Goal: Check status: Check status

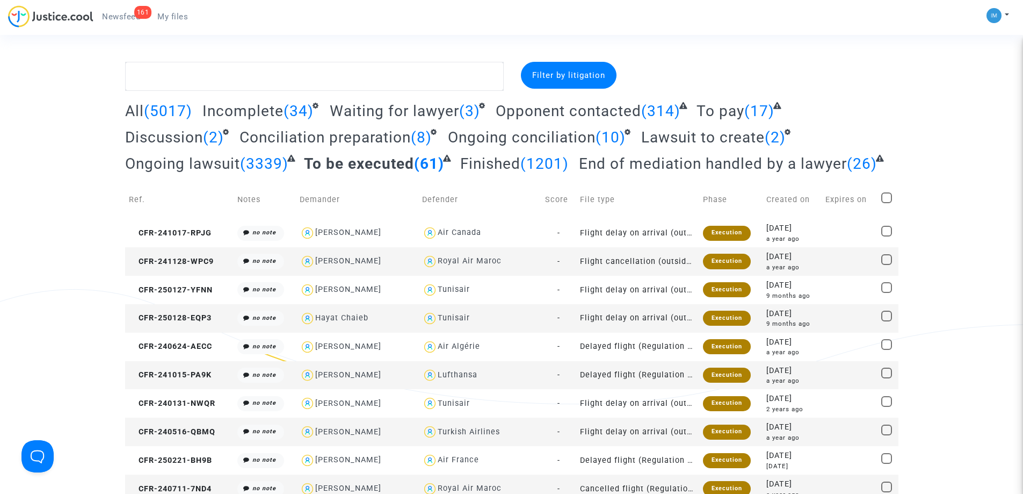
click at [732, 110] on span "To pay" at bounding box center [721, 111] width 48 height 18
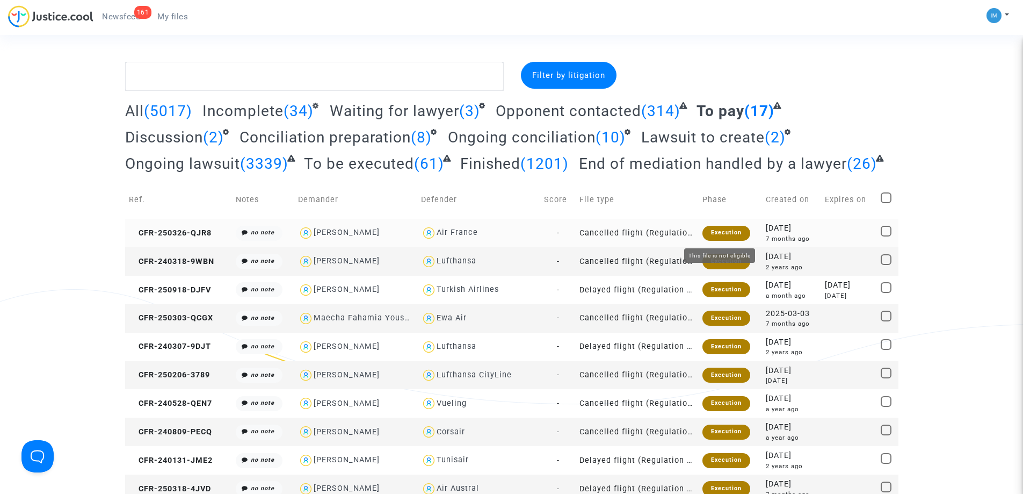
click at [733, 231] on div "Execution" at bounding box center [727, 233] width 48 height 15
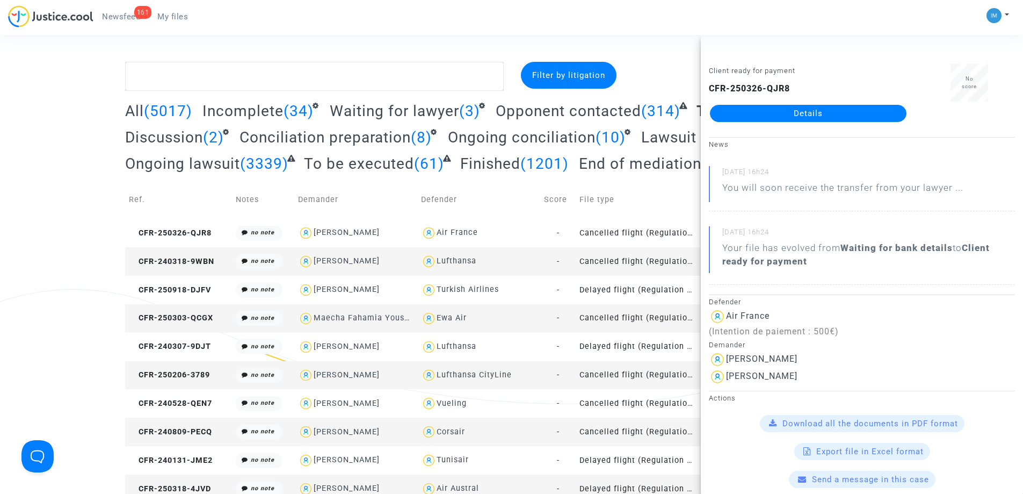
click at [815, 112] on link "Details" at bounding box center [808, 113] width 197 height 17
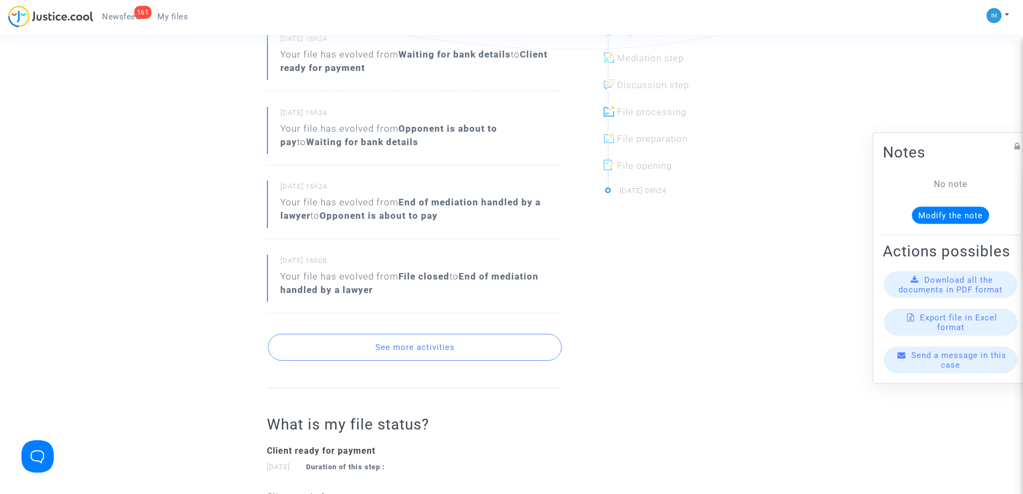
scroll to position [352, 0]
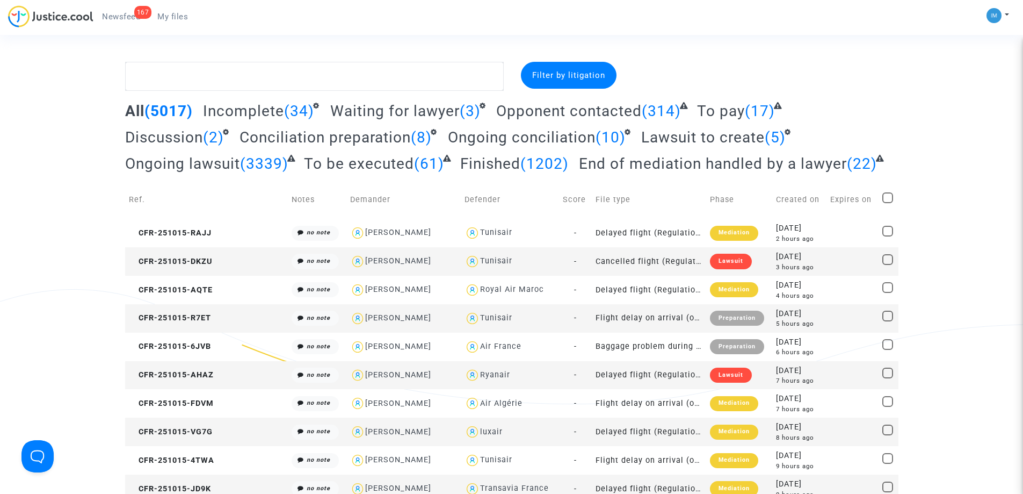
click at [715, 113] on span "To pay" at bounding box center [721, 111] width 48 height 18
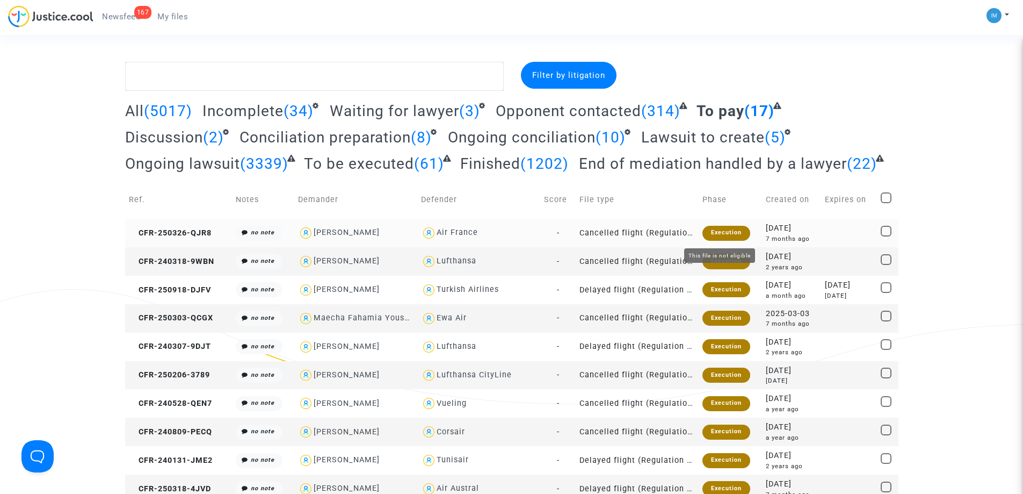
click at [725, 229] on div "Execution" at bounding box center [727, 233] width 48 height 15
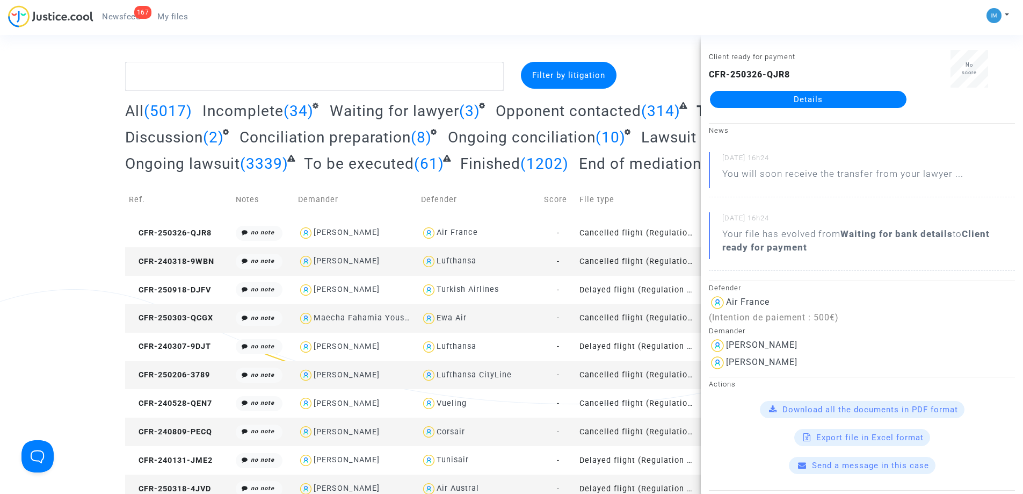
scroll to position [54, 0]
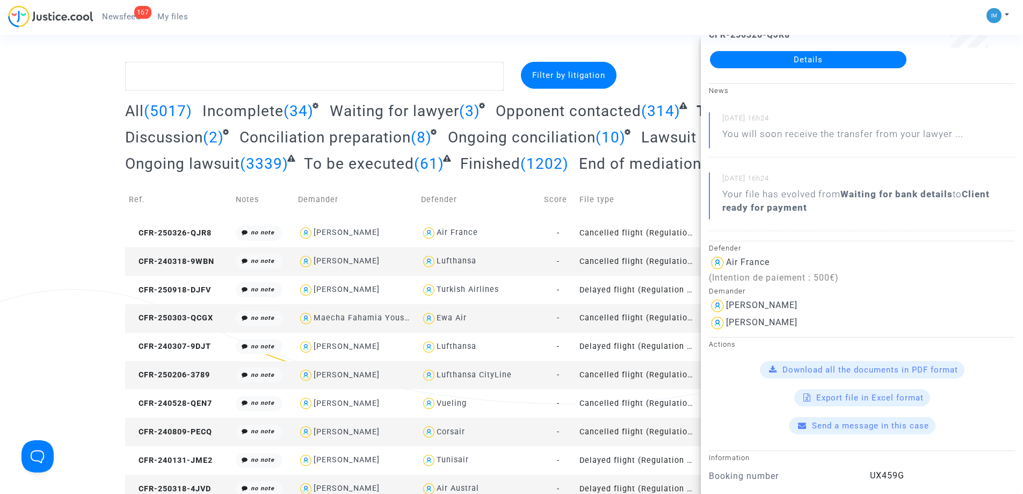
click at [0, 227] on div "Filter by litigation All (5017) Incomplete (34) Waiting for lawyer (3) Opponent…" at bounding box center [511, 382] width 1023 height 640
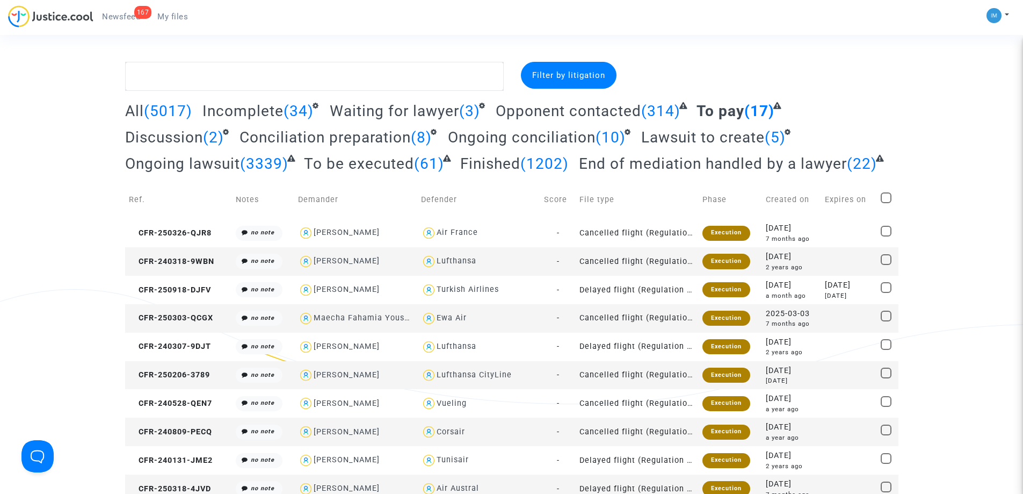
scroll to position [0, 0]
click at [706, 228] on div "Execution" at bounding box center [727, 233] width 48 height 15
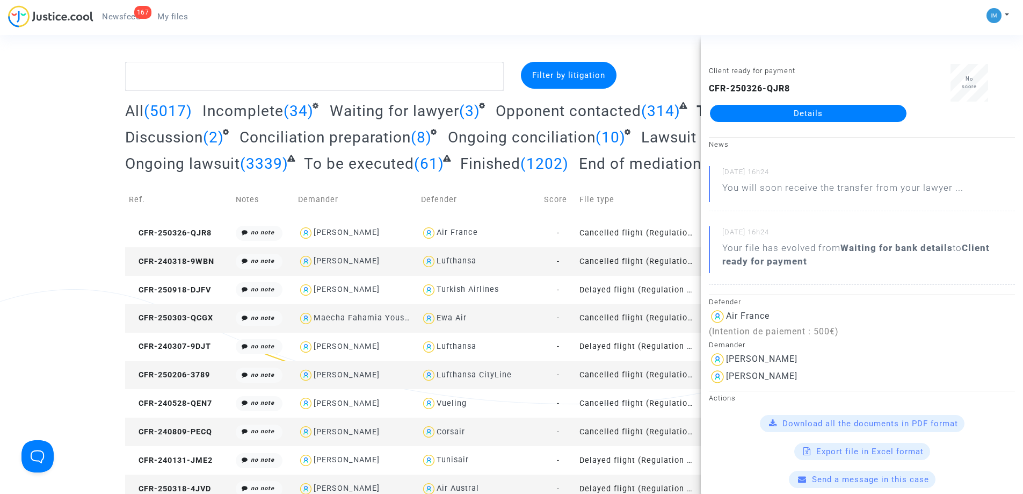
click at [580, 214] on td "File type" at bounding box center [637, 199] width 123 height 38
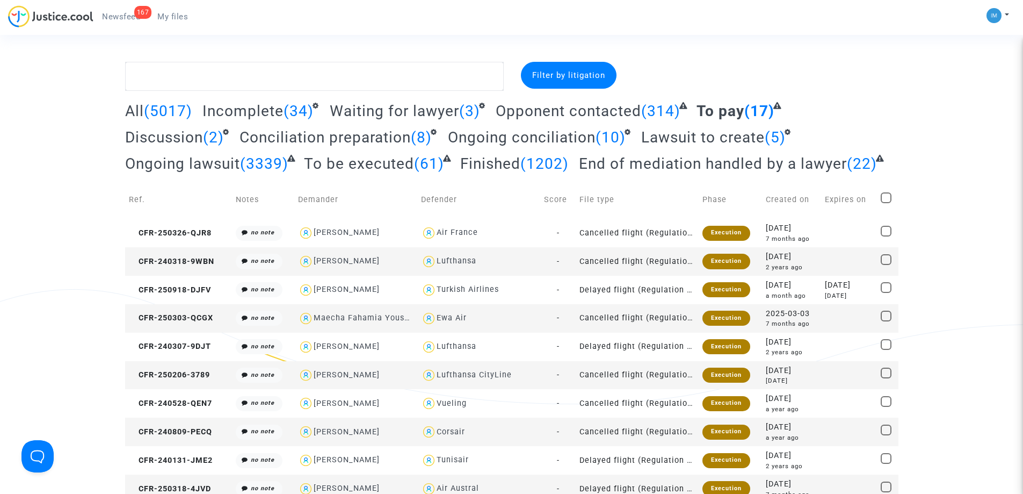
click at [674, 261] on td "Cancelled flight (Regulation EC 261/2004)" at bounding box center [637, 261] width 123 height 28
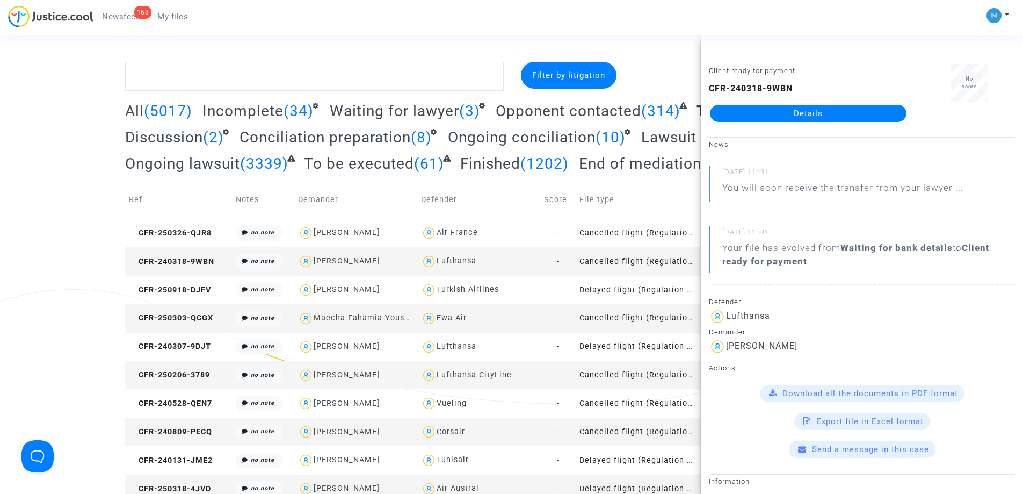
click at [0, 293] on div "Filter by litigation All (5017) Incomplete (34) Waiting for lawyer (3) Opponent…" at bounding box center [511, 382] width 1023 height 640
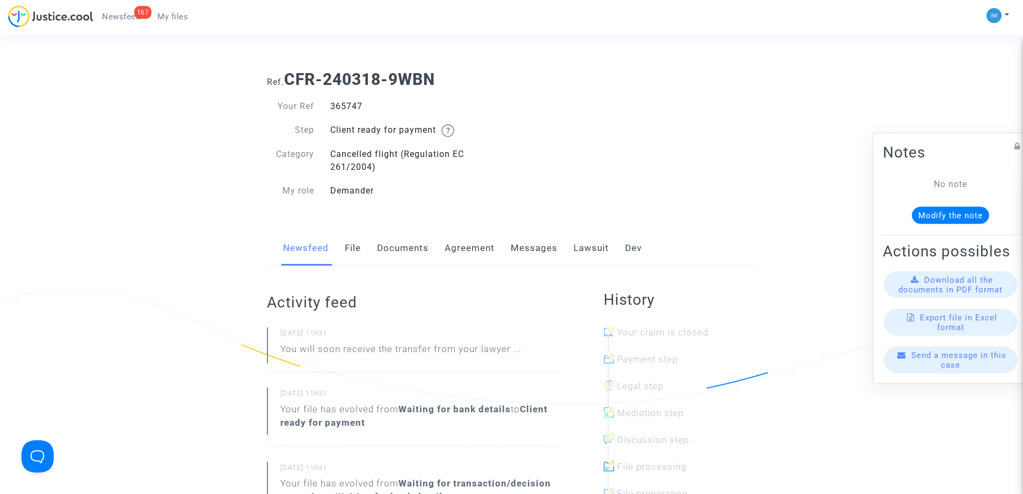
click at [575, 248] on link "Lawsuit" at bounding box center [591, 247] width 35 height 35
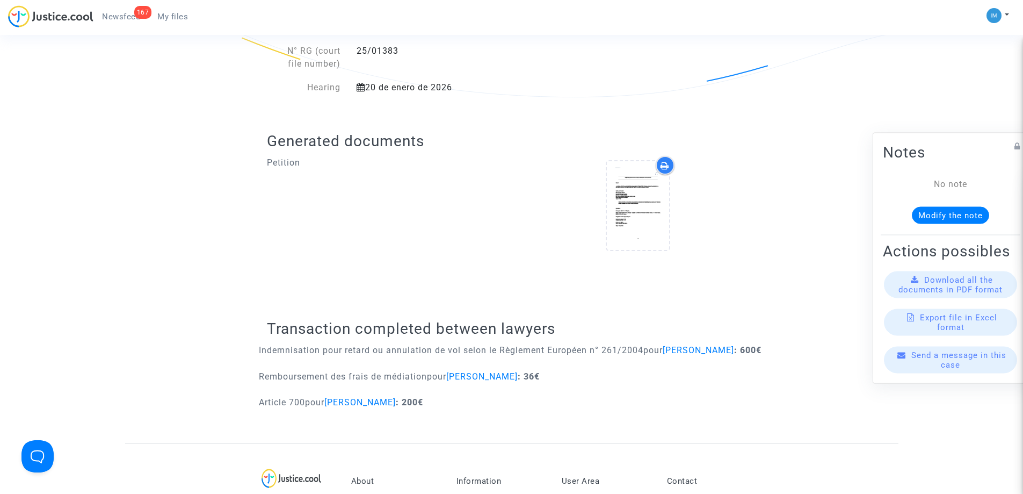
scroll to position [326, 0]
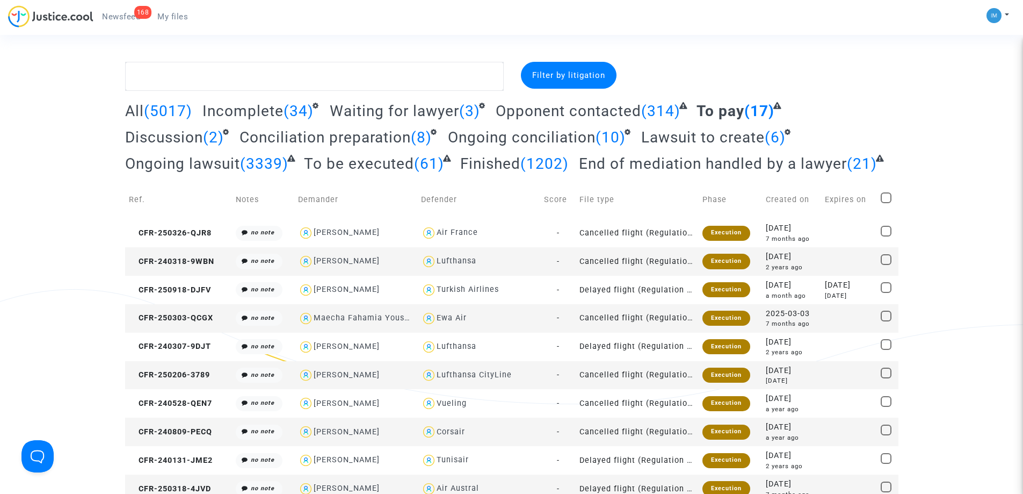
drag, startPoint x: 837, startPoint y: 138, endPoint x: 73, endPoint y: 102, distance: 765.2
click at [73, 102] on div "Filter by litigation All (5017) Incomplete (34) Waiting for lawyer (3) Opponent…" at bounding box center [511, 382] width 1023 height 640
click at [381, 167] on span "To be executed" at bounding box center [359, 164] width 110 height 18
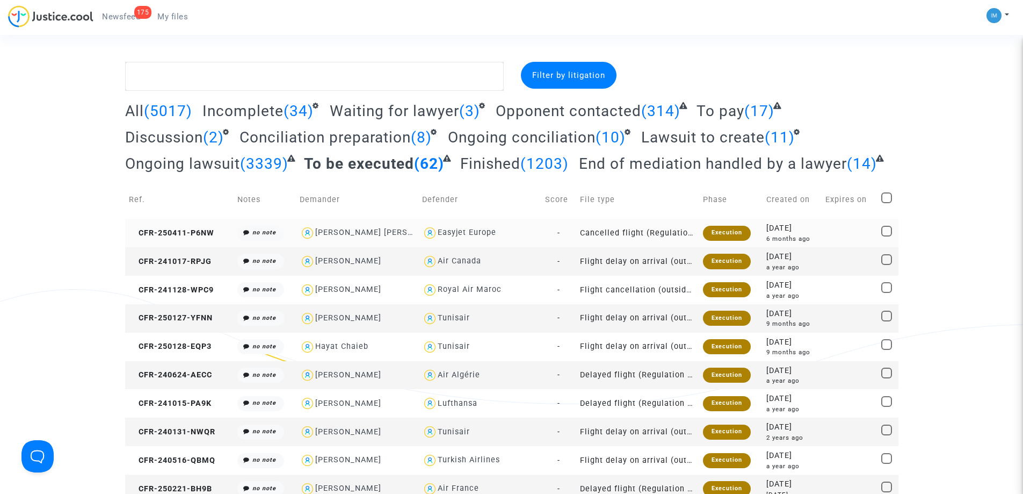
click at [658, 233] on td "Cancelled flight (Regulation EC 261/2004)" at bounding box center [637, 233] width 123 height 28
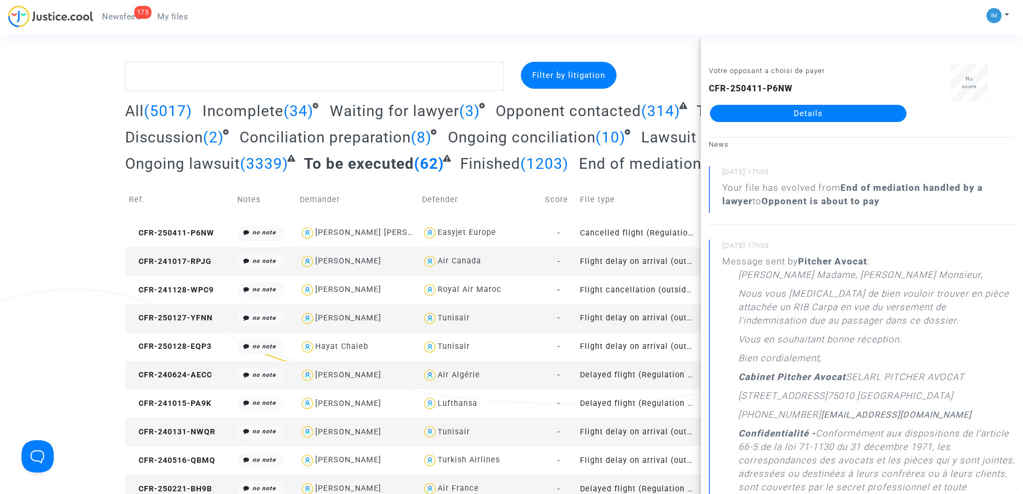
click at [837, 114] on link "Details" at bounding box center [808, 113] width 197 height 17
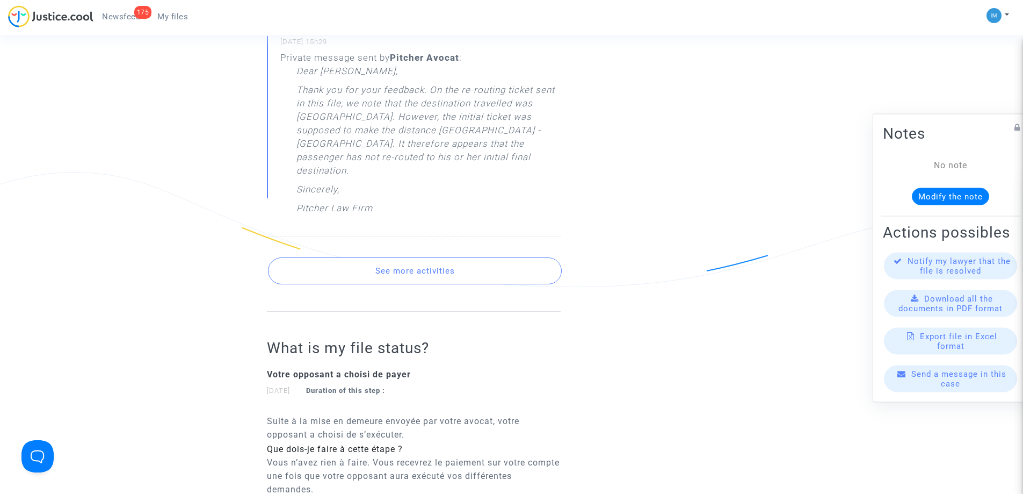
scroll to position [1258, 0]
click at [395, 255] on button "See more activities" at bounding box center [415, 268] width 294 height 27
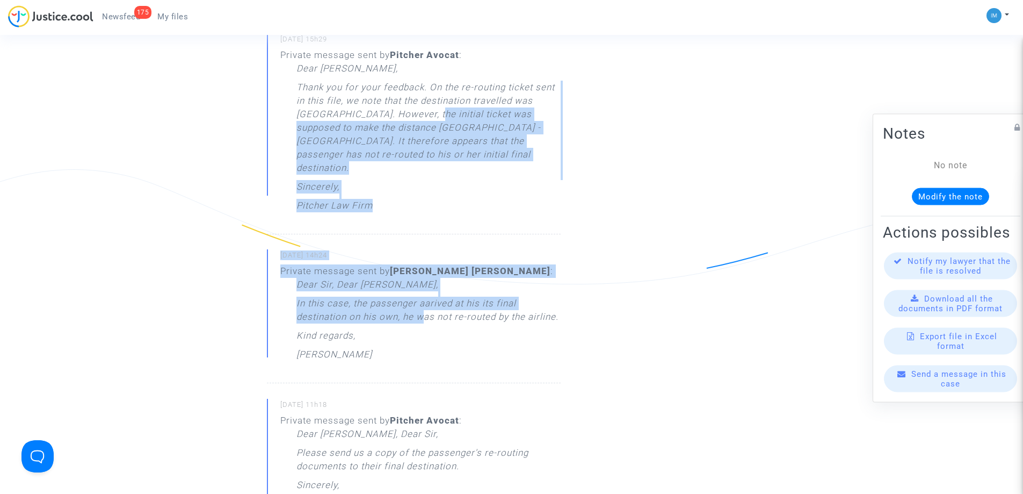
drag, startPoint x: 433, startPoint y: 89, endPoint x: 424, endPoint y: 287, distance: 199.0
click at [423, 297] on p "In this case, the passenger aarived at his its final destination on his own, he…" at bounding box center [429, 313] width 264 height 32
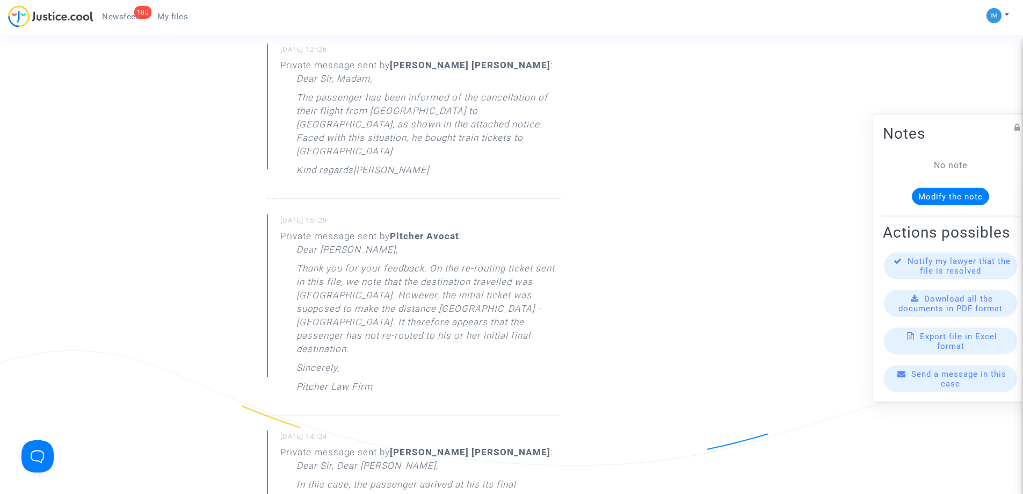
scroll to position [0, 0]
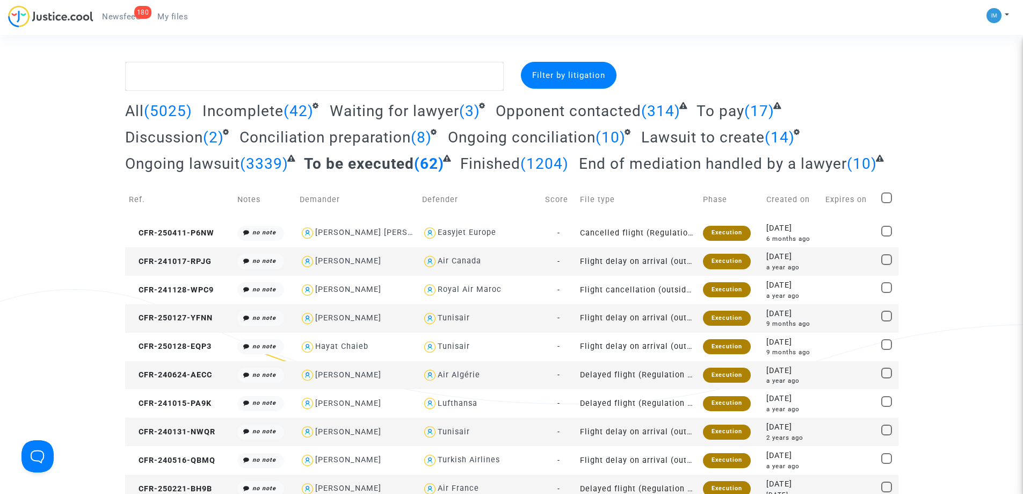
click at [731, 111] on span "To pay" at bounding box center [721, 111] width 48 height 18
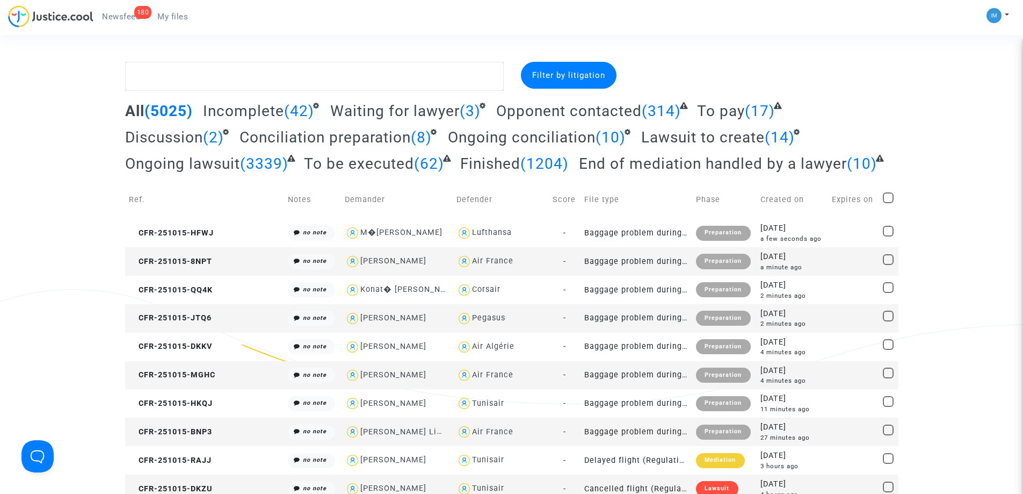
click at [385, 165] on span "To be executed" at bounding box center [359, 164] width 110 height 18
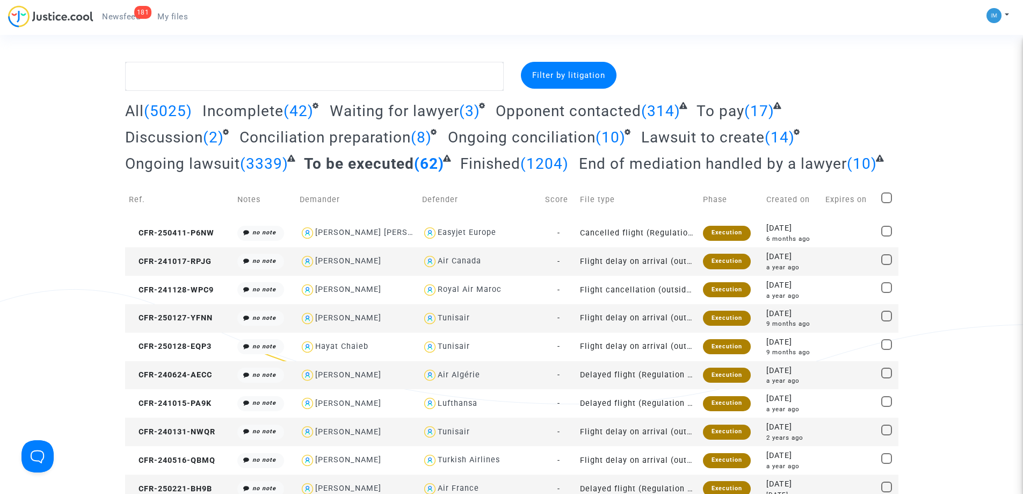
click at [724, 227] on div "Execution" at bounding box center [727, 233] width 48 height 15
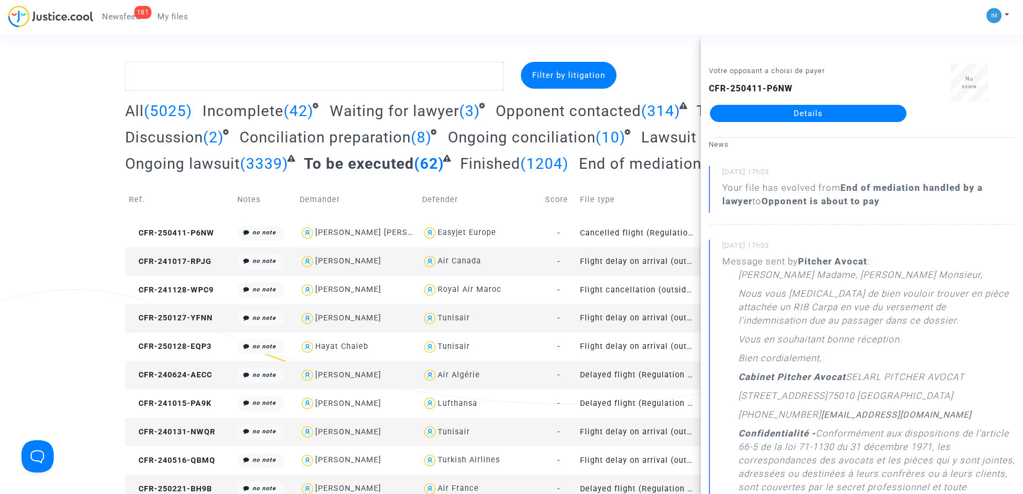
drag, startPoint x: 637, startPoint y: 259, endPoint x: 671, endPoint y: 222, distance: 50.9
click at [637, 259] on td "Flight delay on arrival (outside of EU - Montreal Convention)" at bounding box center [637, 261] width 123 height 28
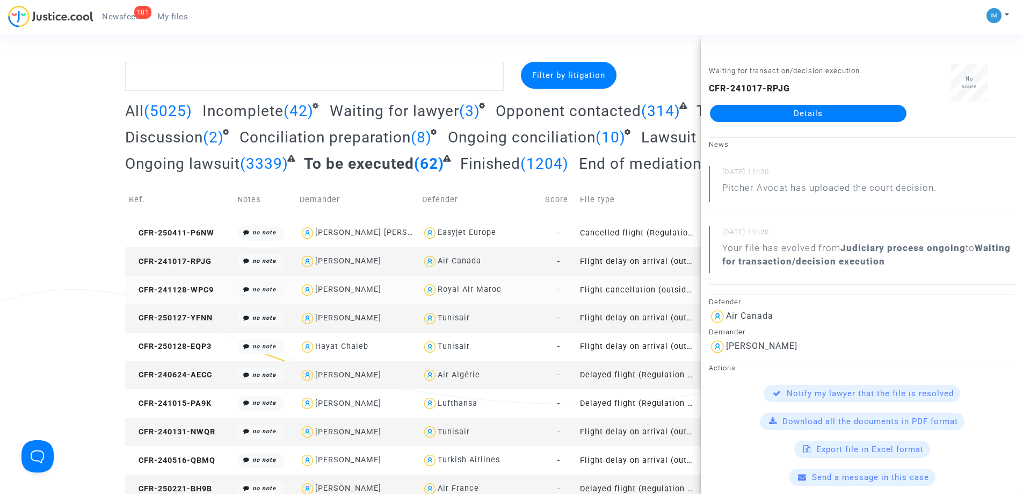
click at [626, 294] on td "Flight cancellation (outside of EU - Montreal Convention)" at bounding box center [637, 290] width 123 height 28
click at [638, 319] on td "Flight delay on arrival (outside of EU - Montreal Convention)" at bounding box center [637, 318] width 123 height 28
click at [644, 343] on td "Flight delay on arrival (outside of EU - Montreal Convention)" at bounding box center [637, 346] width 123 height 28
click at [634, 370] on td "Delayed flight (Regulation EC 261/2004)" at bounding box center [637, 375] width 123 height 28
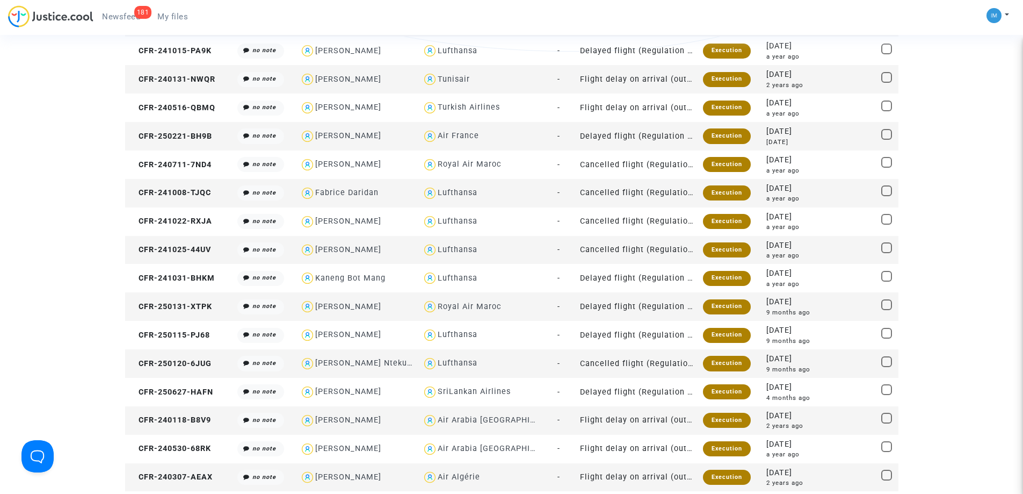
scroll to position [355, 0]
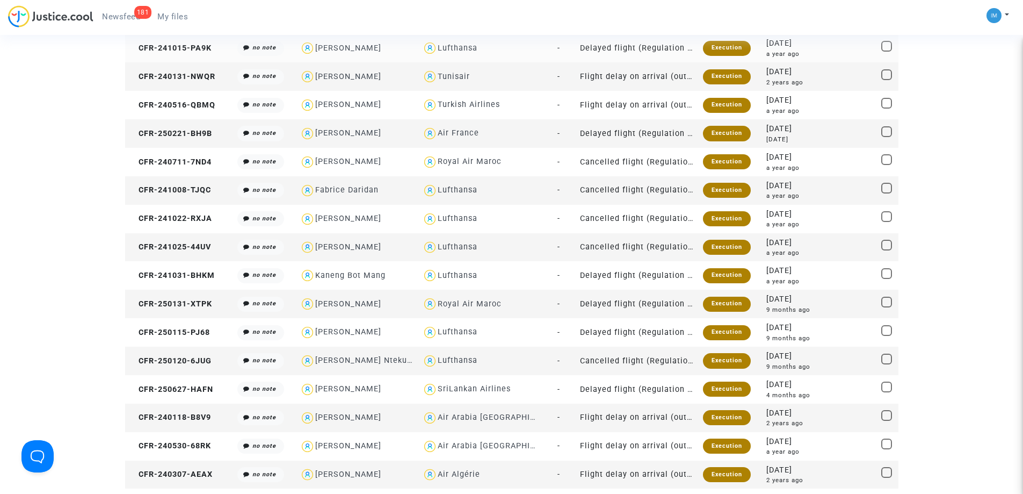
click at [716, 54] on div "Execution" at bounding box center [727, 48] width 48 height 15
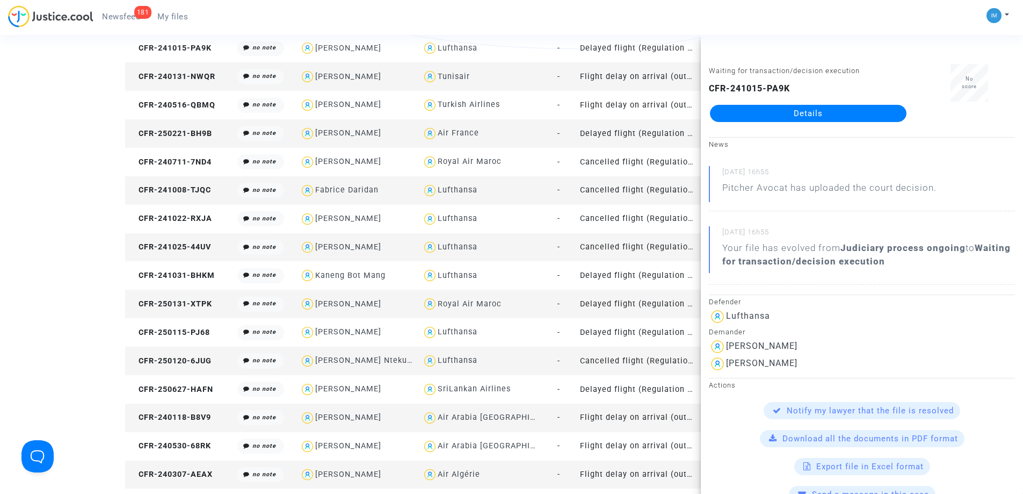
click at [634, 70] on td "Flight delay on arrival (outside of EU - Montreal Convention)" at bounding box center [637, 76] width 123 height 28
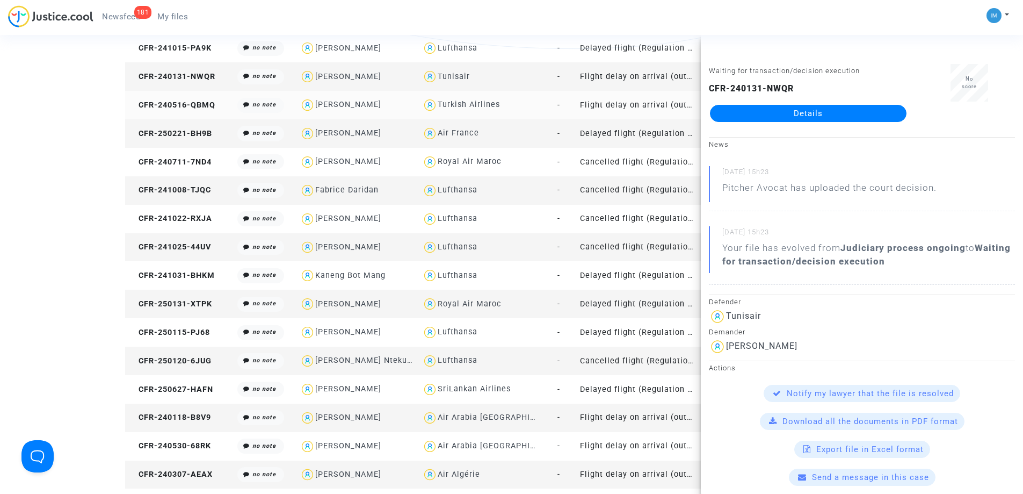
click at [669, 108] on td "Flight delay on arrival (outside of EU - Montreal Convention)" at bounding box center [637, 105] width 123 height 28
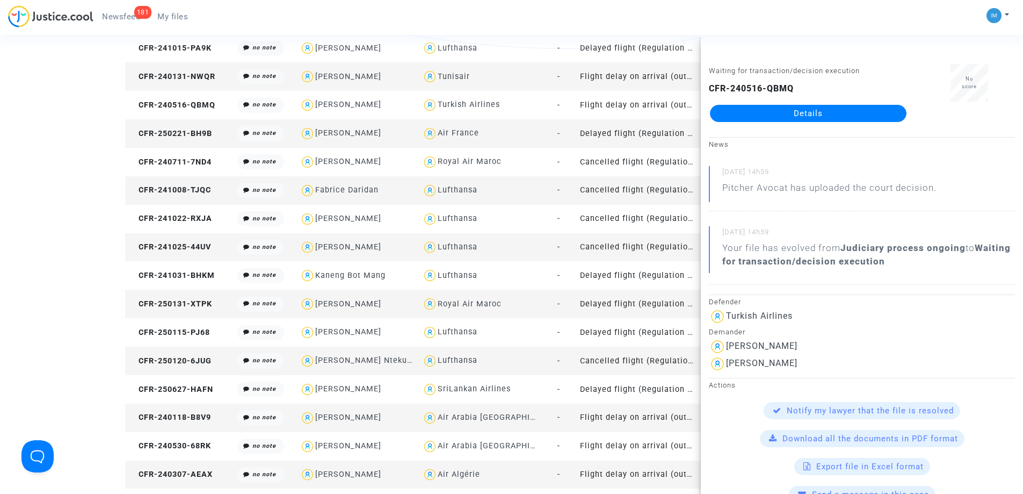
click at [657, 134] on td "Delayed flight (Regulation EC 261/2004)" at bounding box center [637, 133] width 123 height 28
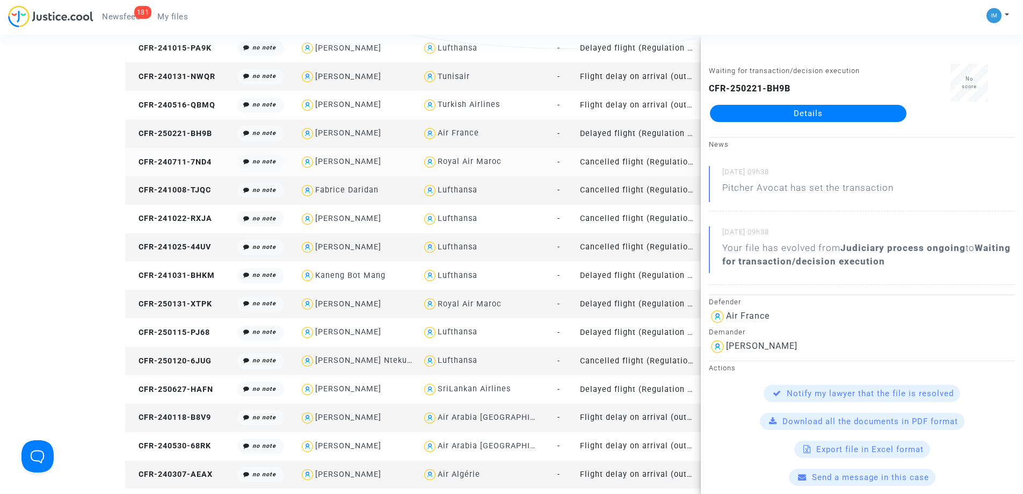
click at [641, 161] on td "Cancelled flight (Regulation EC 261/2004)" at bounding box center [637, 162] width 123 height 28
click at [662, 187] on td "Cancelled flight (Regulation EC 261/2004)" at bounding box center [637, 190] width 123 height 28
click at [619, 222] on td "Cancelled flight (Regulation EC 261/2004)" at bounding box center [637, 219] width 123 height 28
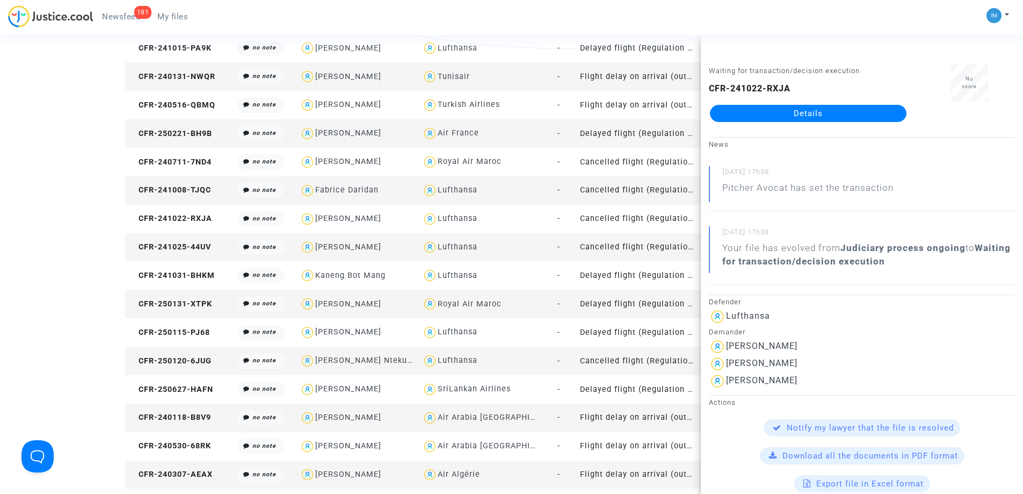
click at [662, 248] on td "Cancelled flight (Regulation EC 261/2004)" at bounding box center [637, 247] width 123 height 28
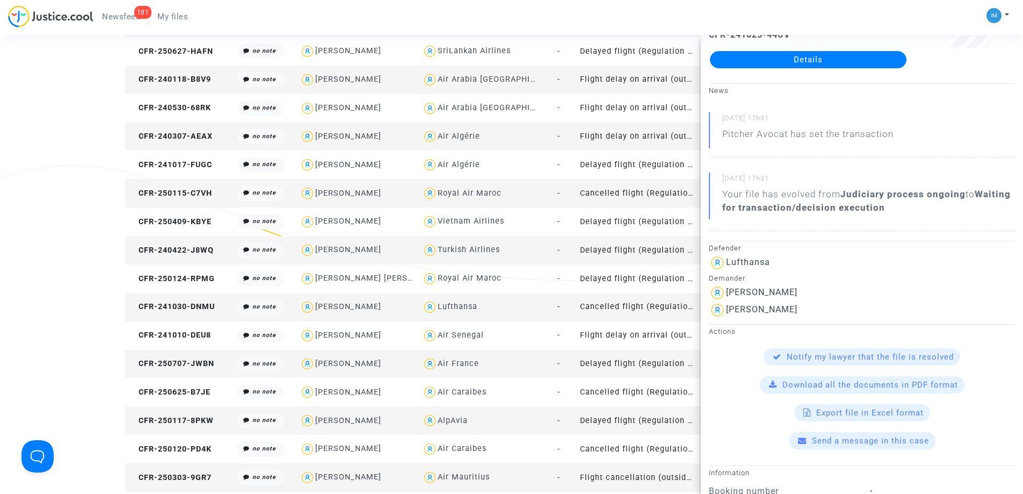
scroll to position [719, 0]
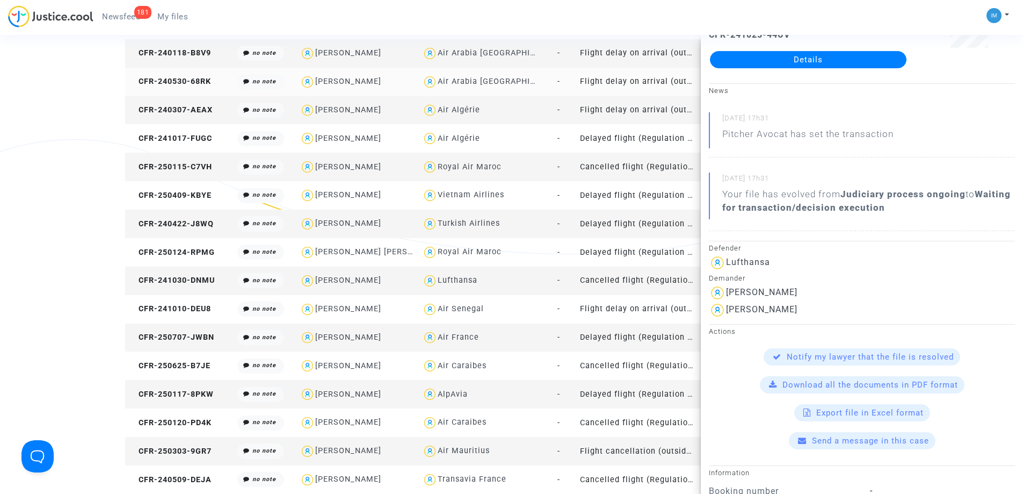
click at [603, 89] on td "Flight delay on arrival (outside of EU - Montreal Convention)" at bounding box center [637, 82] width 123 height 28
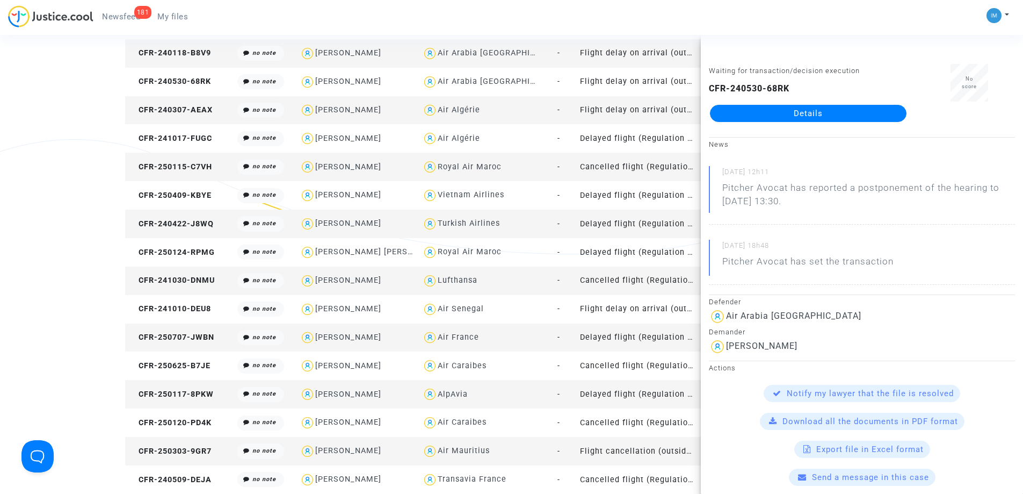
click at [588, 161] on td "Cancelled flight (Regulation EC 261/2004)" at bounding box center [637, 167] width 123 height 28
click at [649, 197] on td "Delayed flight (Regulation EC 261/2004)" at bounding box center [637, 195] width 123 height 28
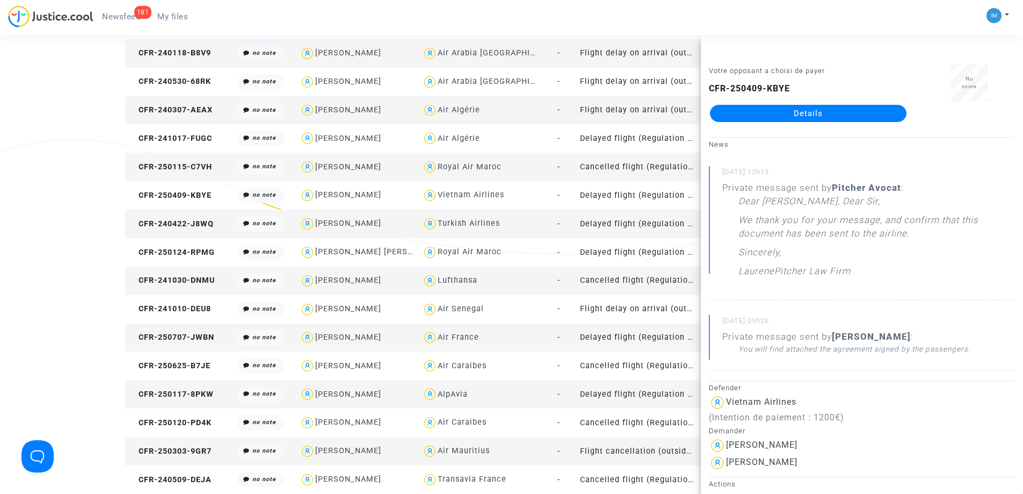
click at [630, 219] on td "Delayed flight (Regulation EC 261/2004)" at bounding box center [637, 223] width 123 height 28
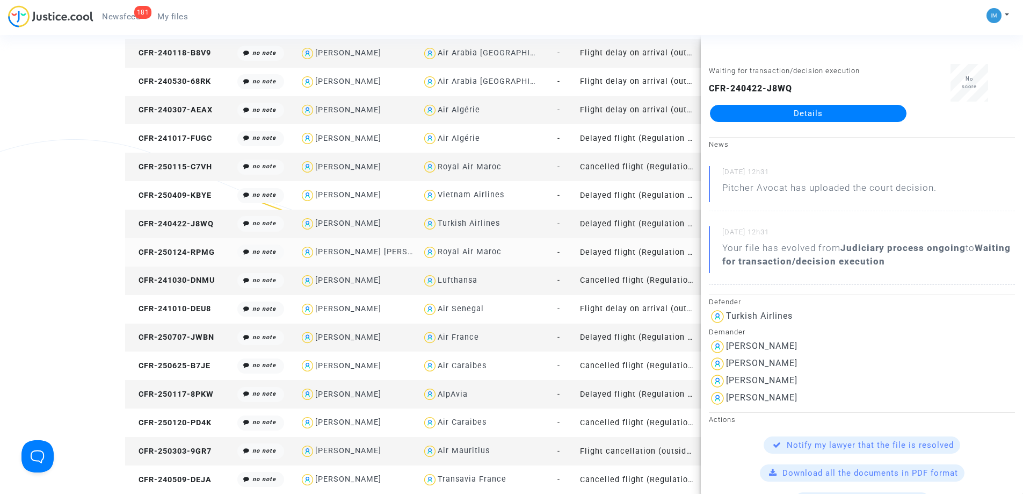
click at [643, 253] on td "Delayed flight (Regulation EC 261/2004)" at bounding box center [637, 252] width 123 height 28
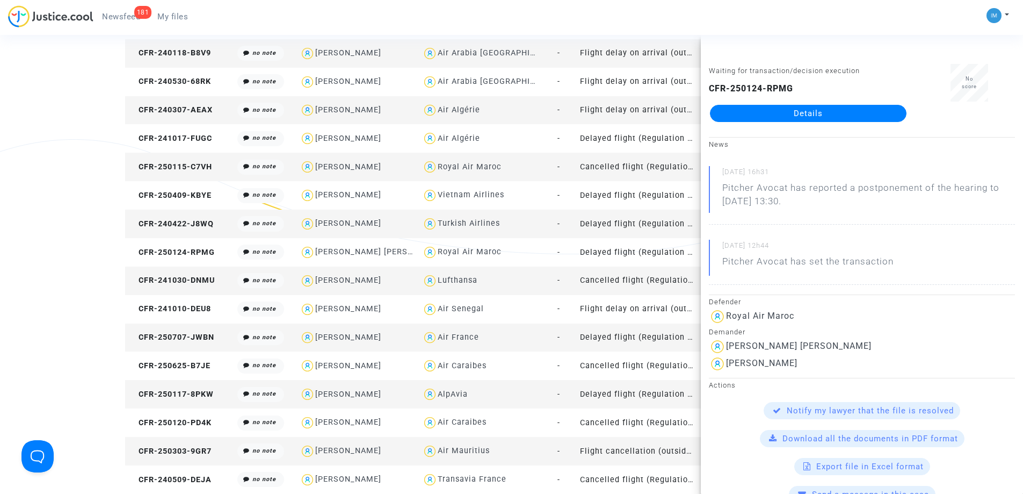
click at [626, 288] on td "Cancelled flight (Regulation EC 261/2004)" at bounding box center [637, 280] width 123 height 28
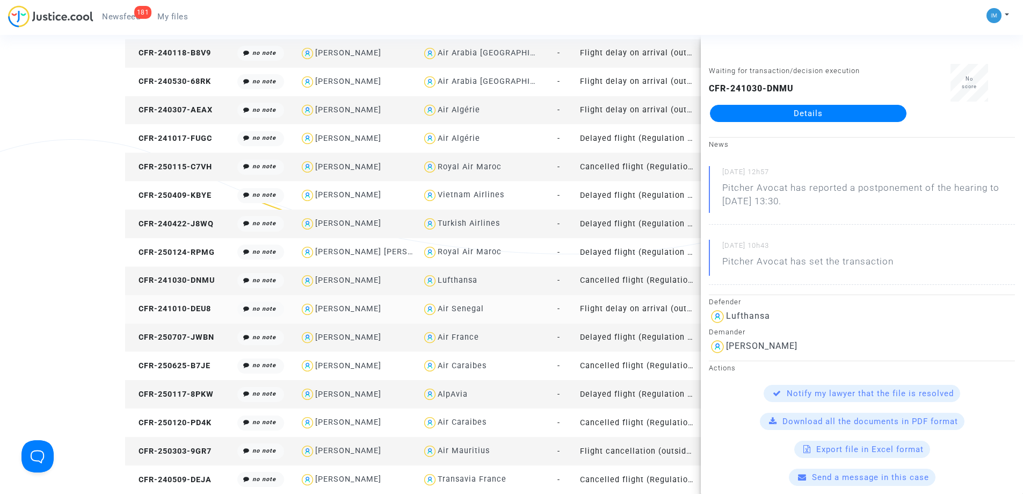
click at [607, 314] on td "Flight delay on arrival (outside of EU - Montreal Convention)" at bounding box center [637, 309] width 123 height 28
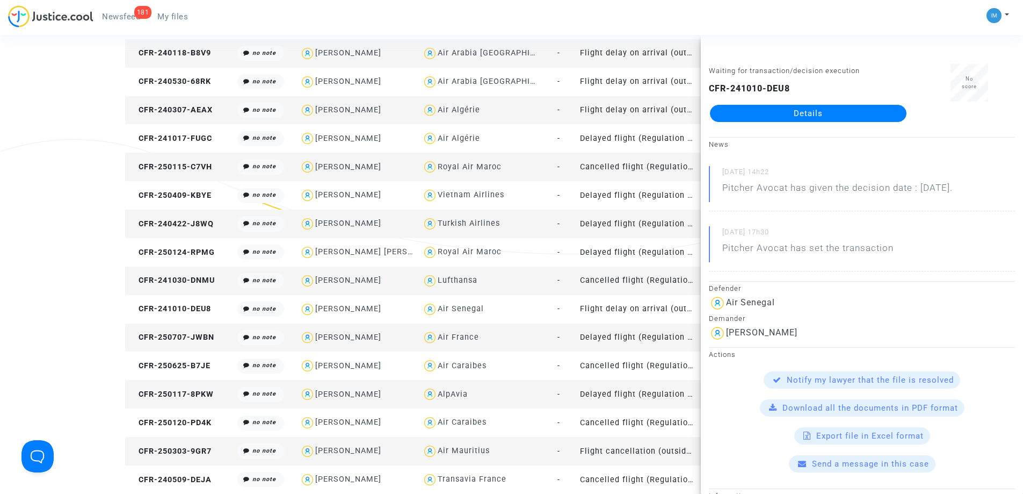
click at [618, 328] on td "Delayed flight (Regulation EC 261/2004)" at bounding box center [637, 337] width 123 height 28
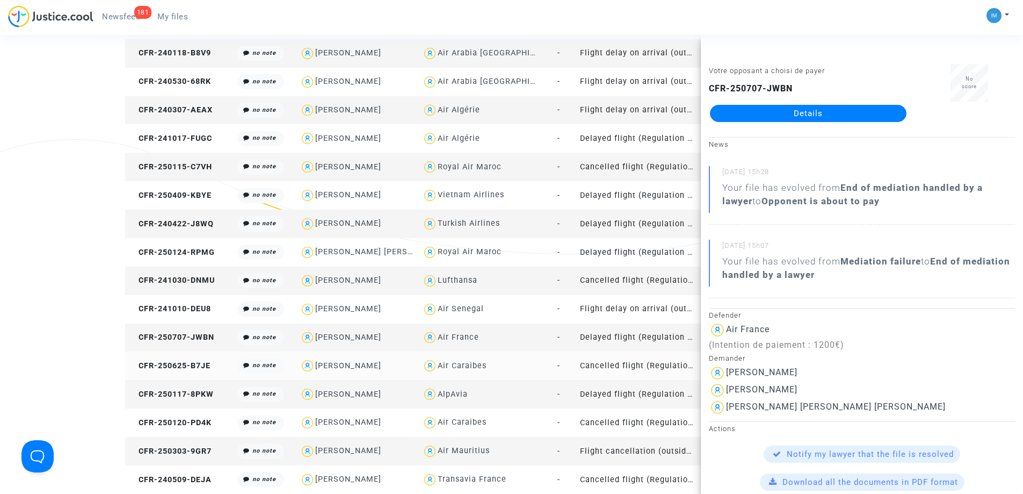
click at [633, 368] on td "Cancelled flight (Regulation EC 261/2004)" at bounding box center [637, 365] width 123 height 28
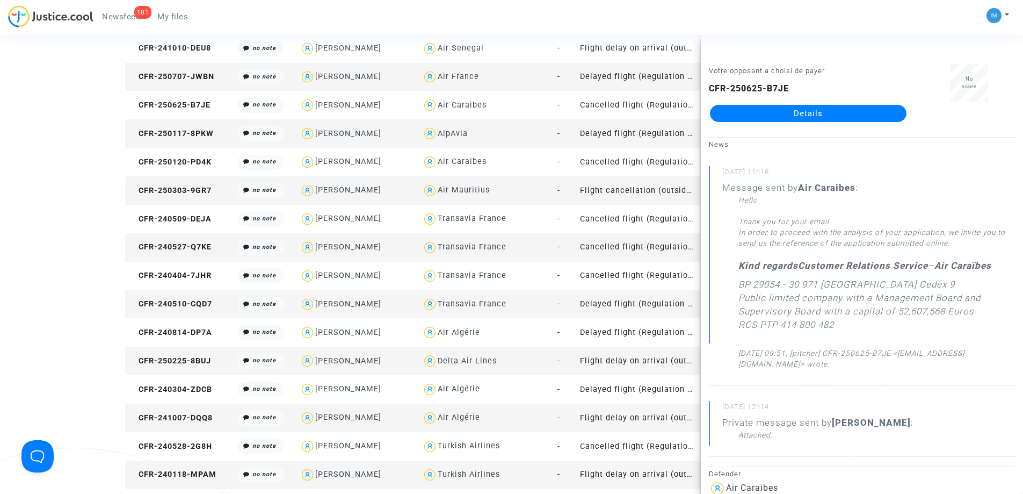
scroll to position [1107, 0]
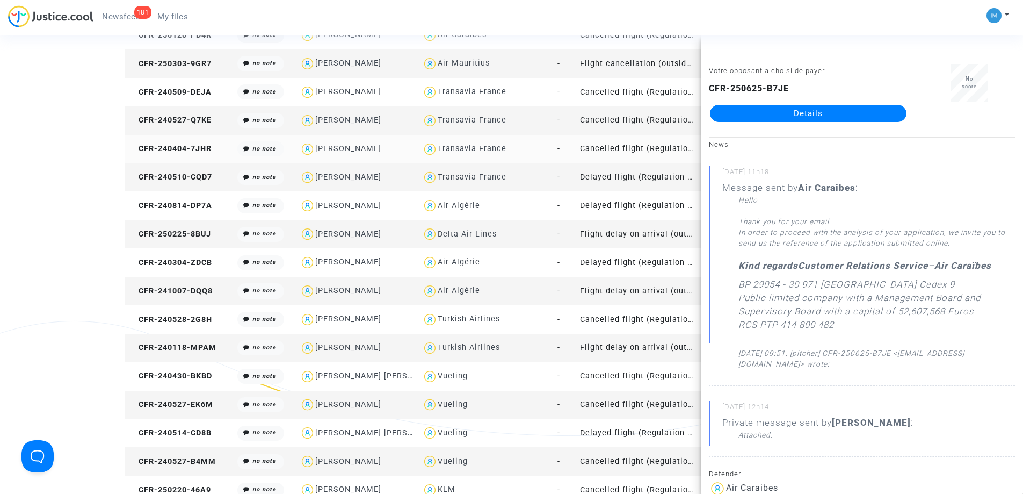
click at [541, 154] on td "-" at bounding box center [558, 149] width 35 height 28
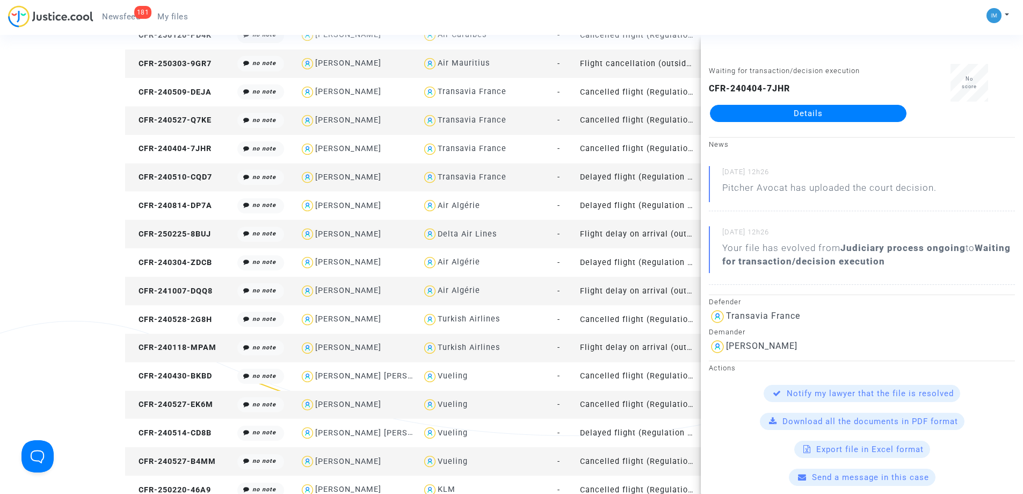
click at [504, 181] on div "Transavia France" at bounding box center [472, 176] width 69 height 9
type textarea "@"Transavia France""
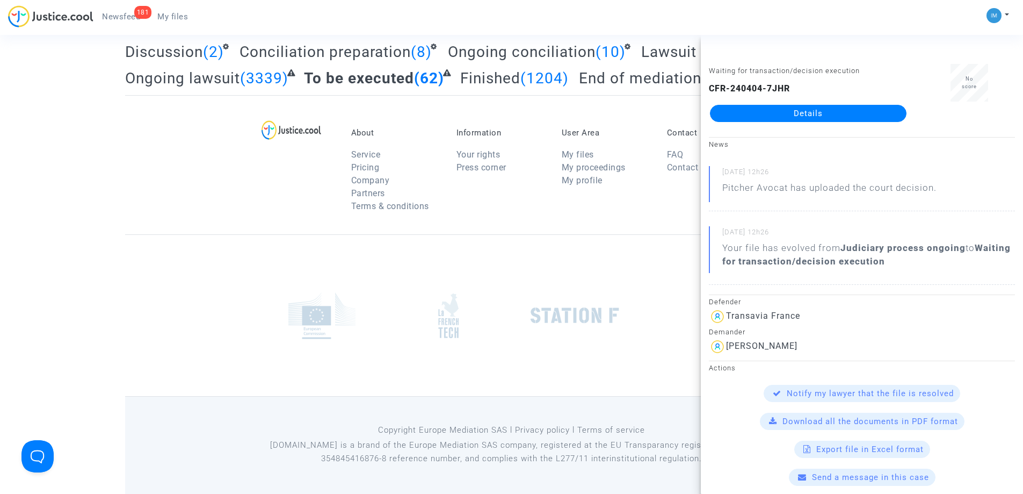
scroll to position [211, 0]
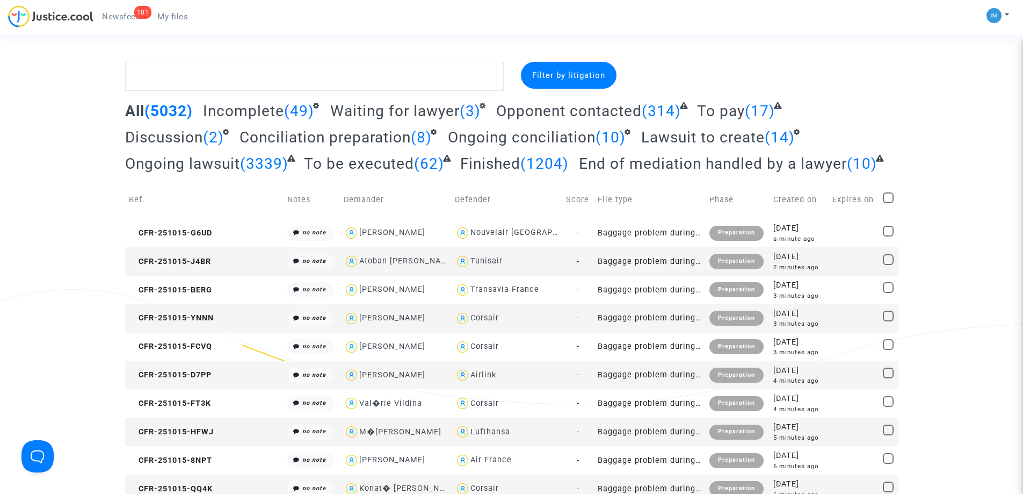
click at [343, 167] on span "To be executed" at bounding box center [359, 164] width 110 height 18
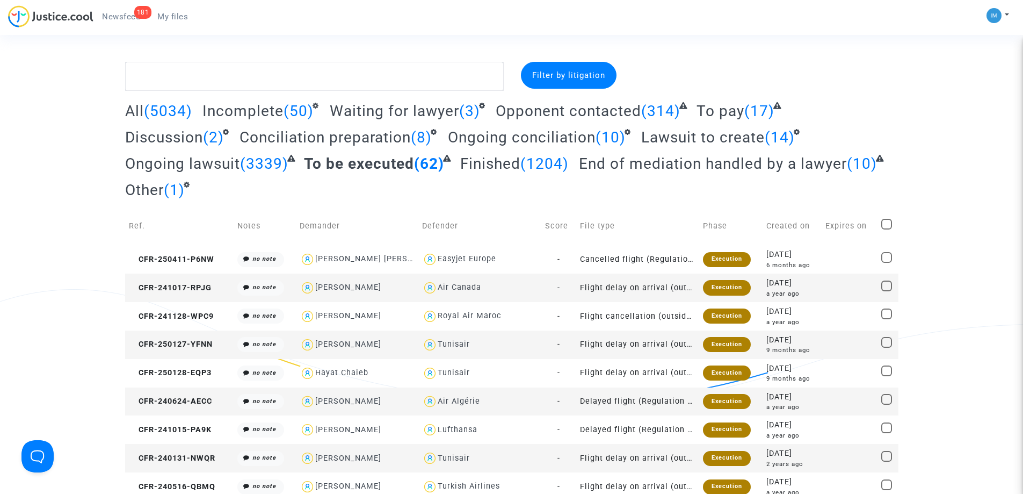
click at [733, 109] on span "To pay" at bounding box center [721, 111] width 48 height 18
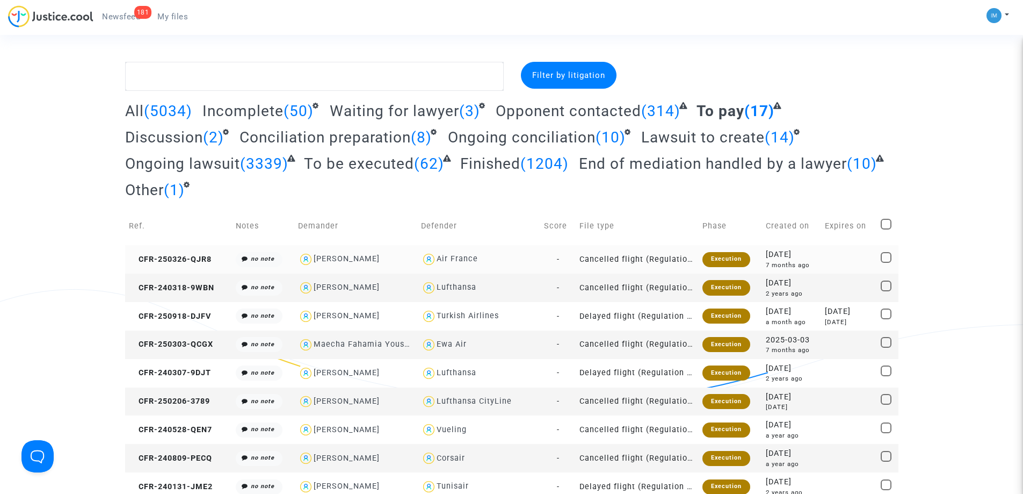
click at [692, 261] on td "Cancelled flight (Regulation EC 261/2004)" at bounding box center [637, 259] width 123 height 28
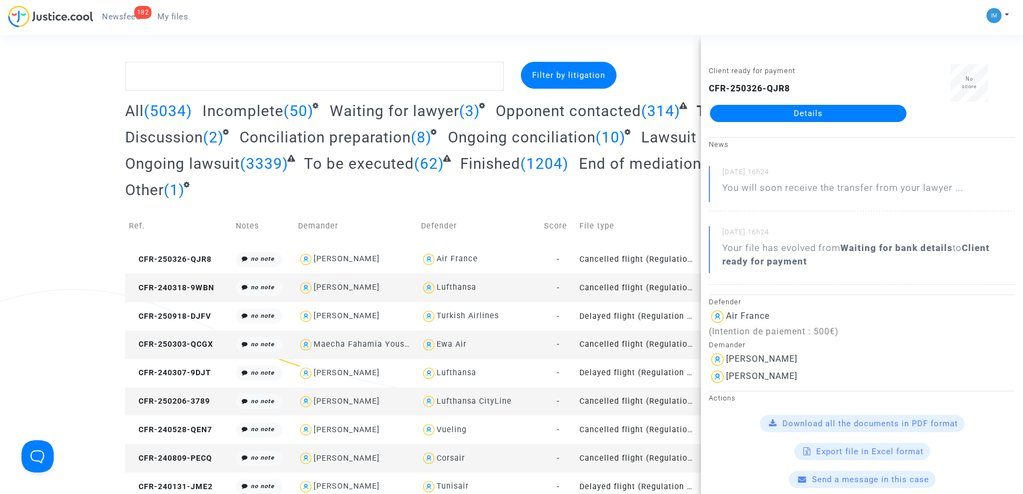
click at [620, 291] on td "Cancelled flight (Regulation EC 261/2004)" at bounding box center [637, 287] width 123 height 28
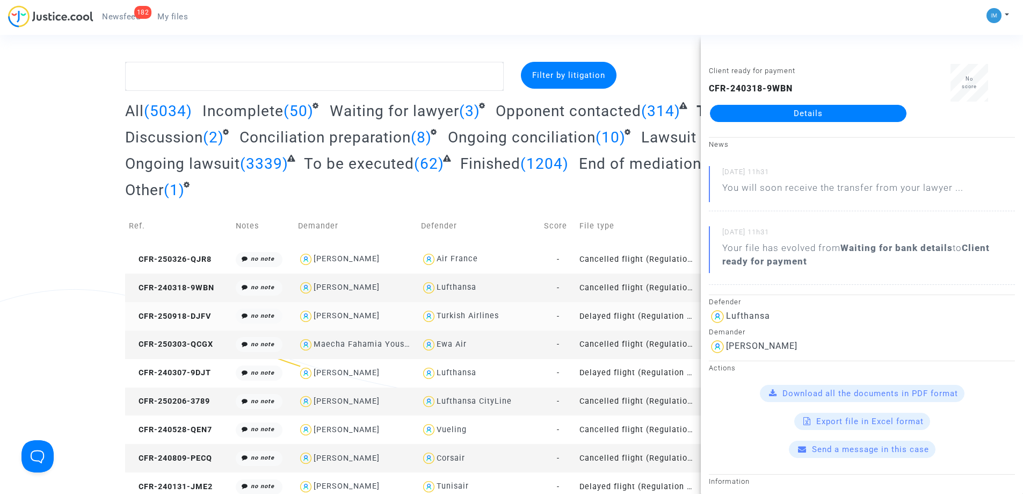
click at [639, 314] on td "Delayed flight (Regulation EC 261/2004)" at bounding box center [637, 316] width 123 height 28
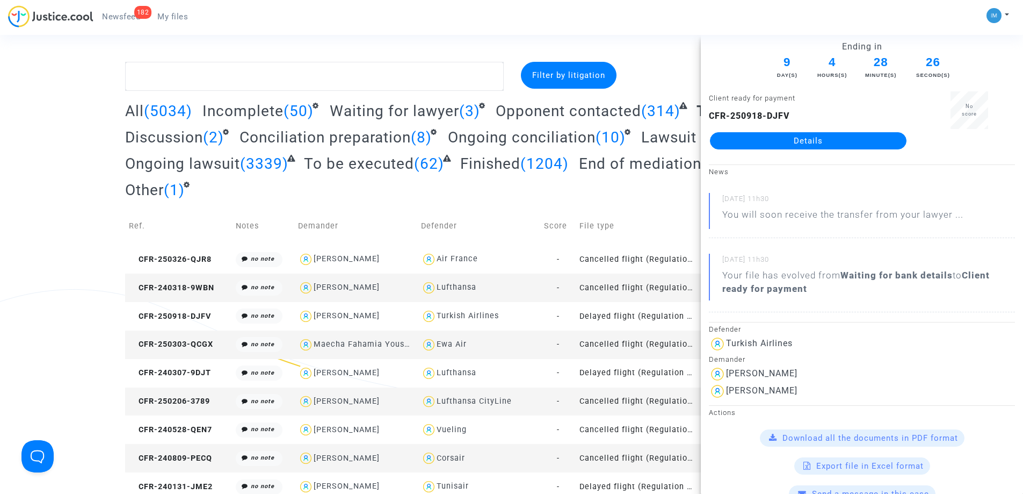
click at [640, 343] on td "Cancelled flight (Regulation EC 261/2004)" at bounding box center [637, 344] width 123 height 28
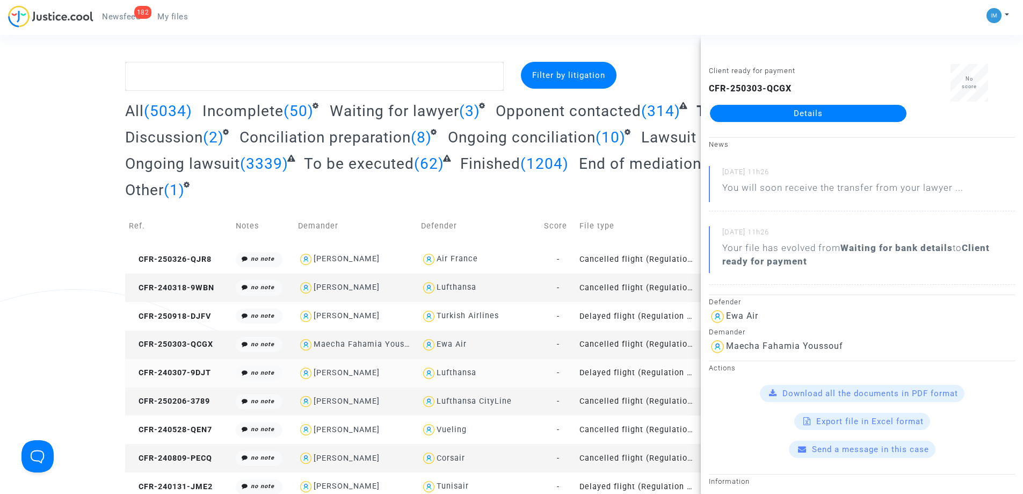
click at [626, 378] on td "Delayed flight (Regulation EC 261/2004)" at bounding box center [637, 373] width 123 height 28
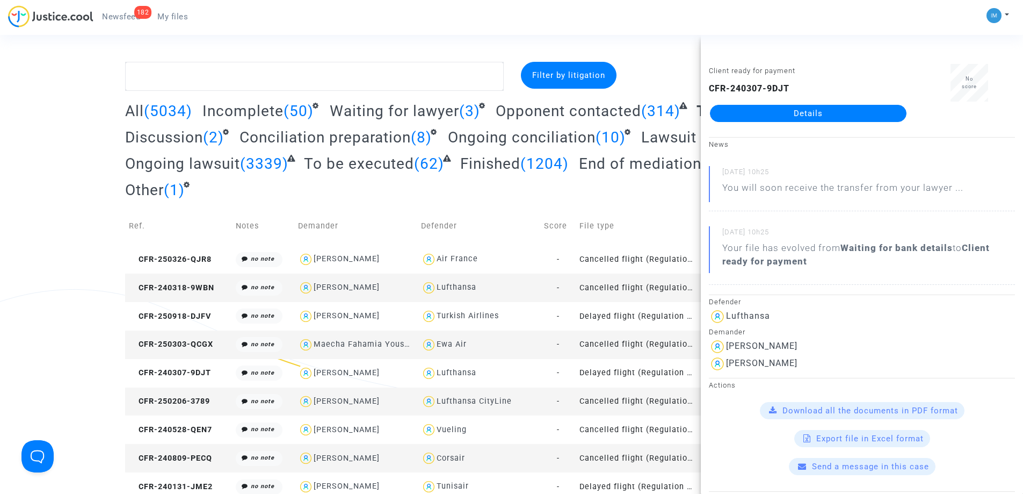
click at [618, 399] on td "Cancelled flight (Regulation EC 261/2004)" at bounding box center [637, 401] width 123 height 28
click at [617, 429] on td "Cancelled flight (Regulation EC 261/2004)" at bounding box center [637, 429] width 123 height 28
click at [620, 454] on td "Cancelled flight (Regulation EC 261/2004)" at bounding box center [637, 458] width 123 height 28
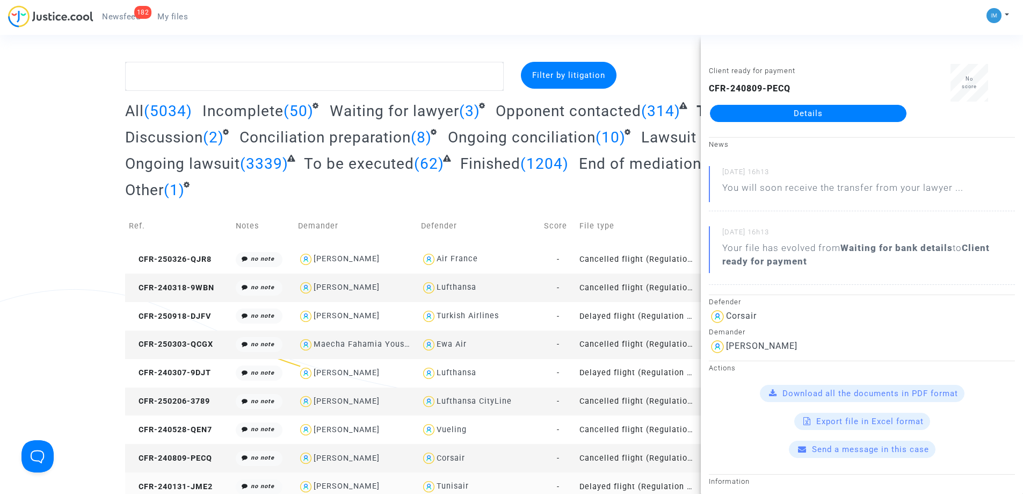
click at [634, 488] on td "Delayed flight (Regulation EC 261/2004)" at bounding box center [637, 486] width 123 height 28
click at [0, 322] on div "Filter by litigation All (5034) Incomplete (50) Waiting for lawyer (3) Opponent…" at bounding box center [511, 395] width 1023 height 666
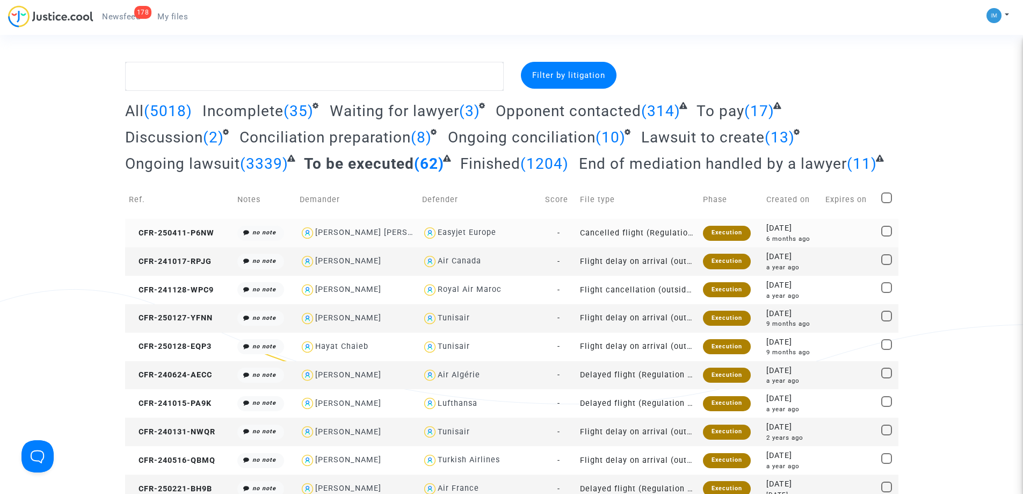
click at [727, 237] on div "Execution" at bounding box center [727, 233] width 48 height 15
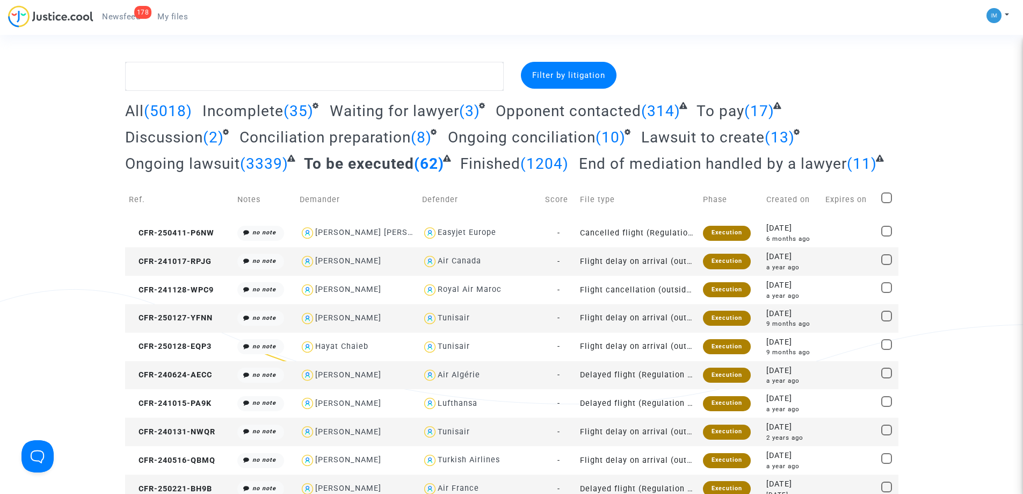
click at [725, 108] on span "To pay" at bounding box center [721, 111] width 48 height 18
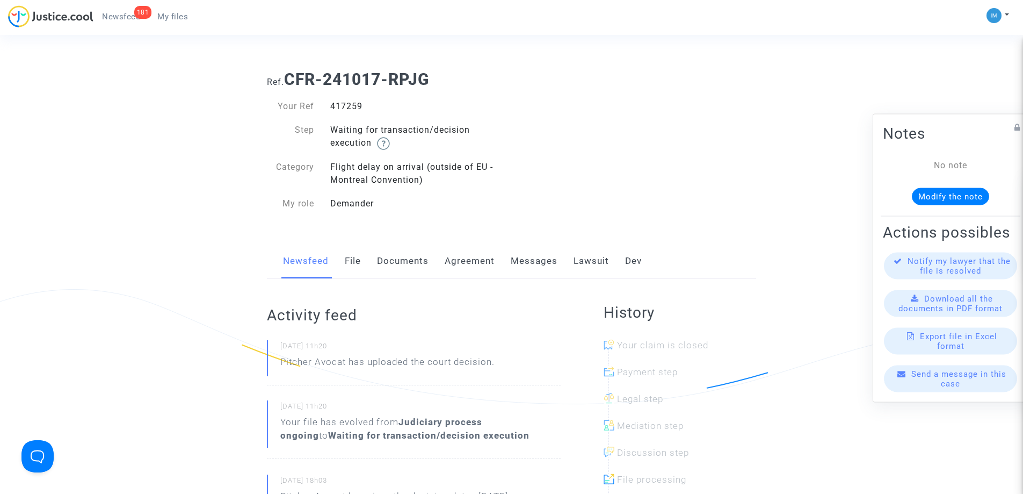
click at [600, 252] on link "Lawsuit" at bounding box center [591, 260] width 35 height 35
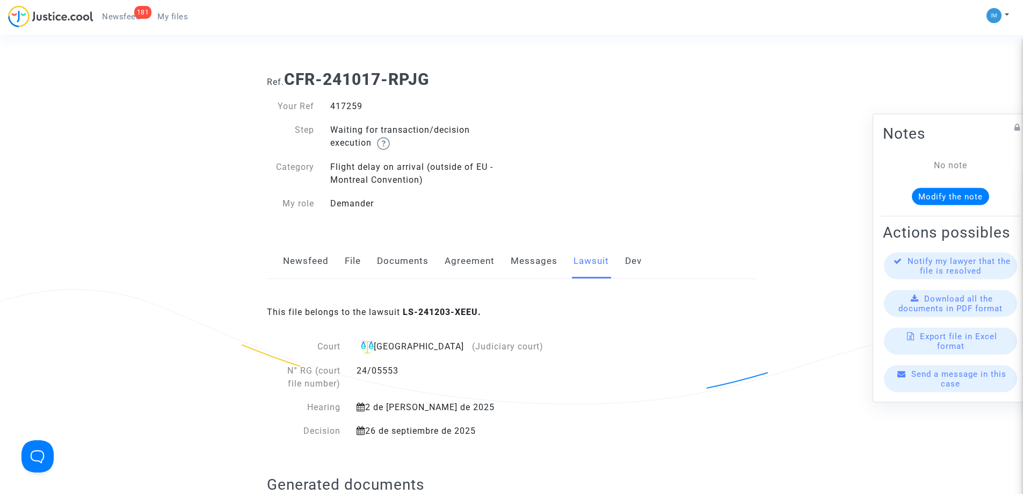
scroll to position [432, 0]
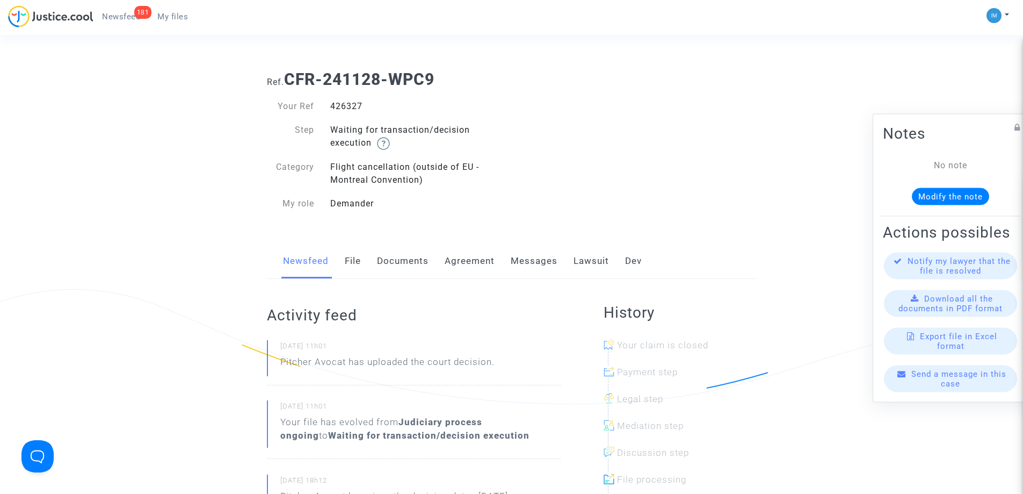
click at [584, 264] on link "Lawsuit" at bounding box center [591, 260] width 35 height 35
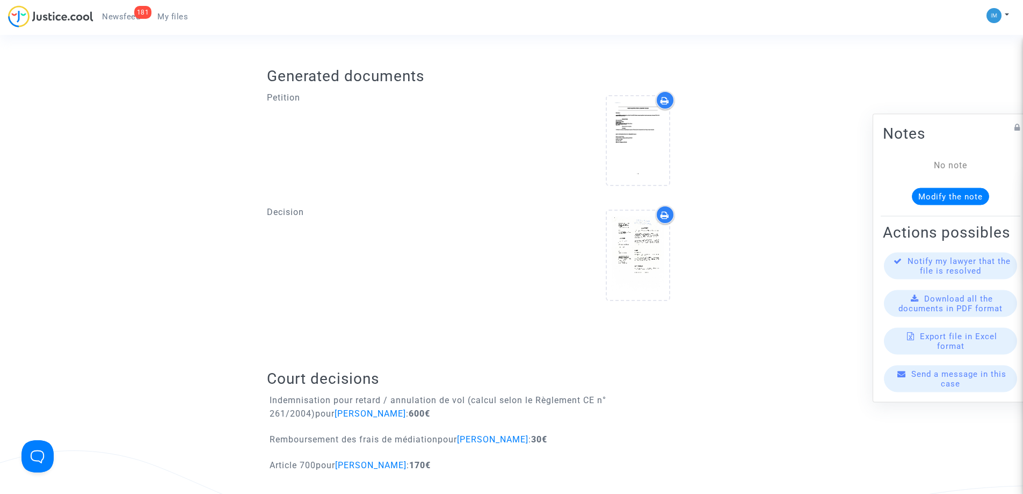
scroll to position [445, 0]
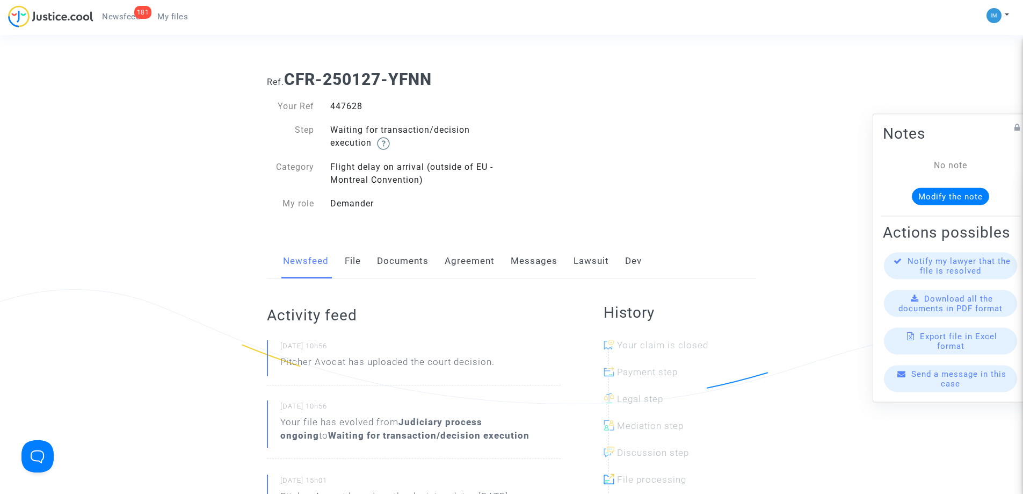
scroll to position [25, 0]
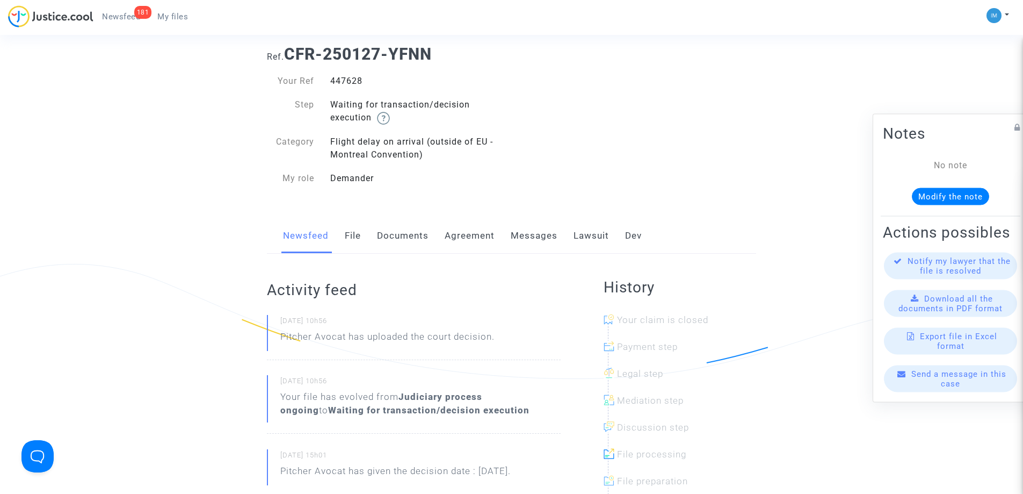
click at [596, 241] on link "Lawsuit" at bounding box center [591, 235] width 35 height 35
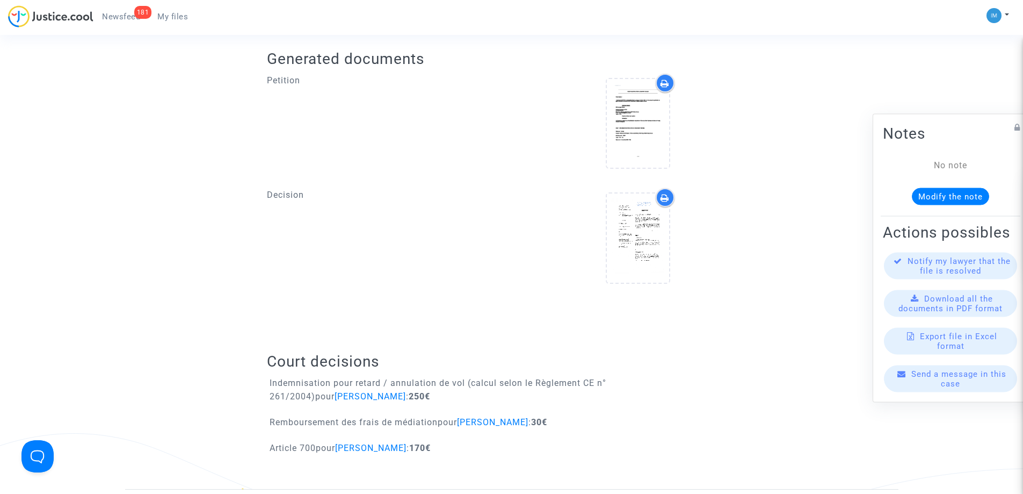
scroll to position [470, 0]
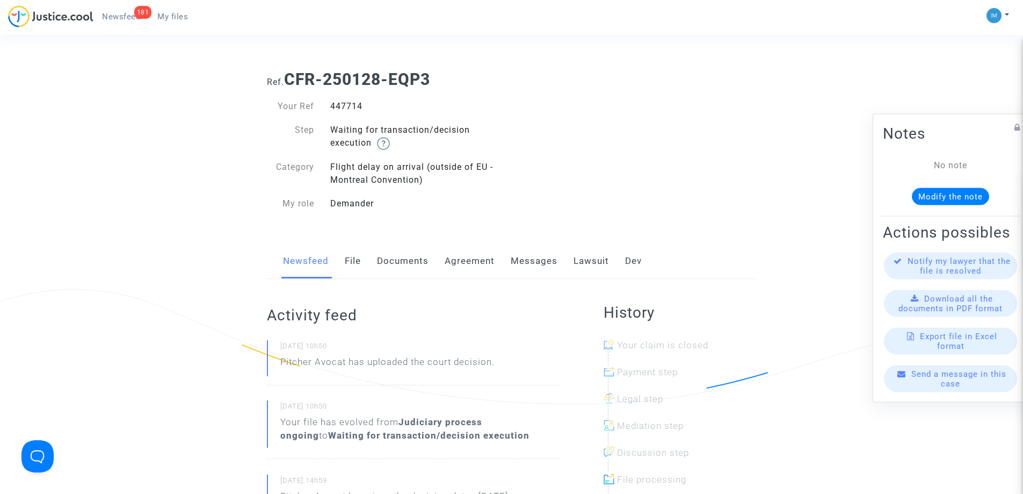
click at [585, 259] on link "Lawsuit" at bounding box center [591, 260] width 35 height 35
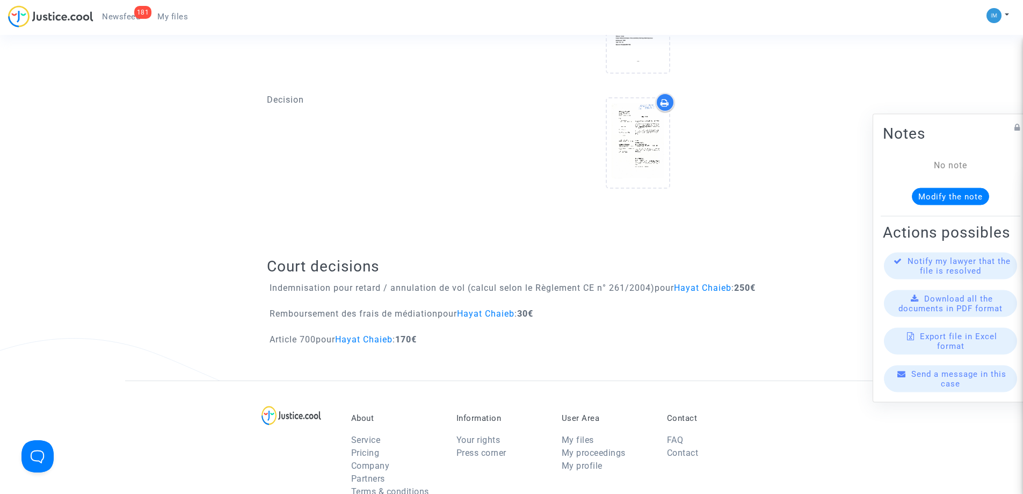
scroll to position [522, 0]
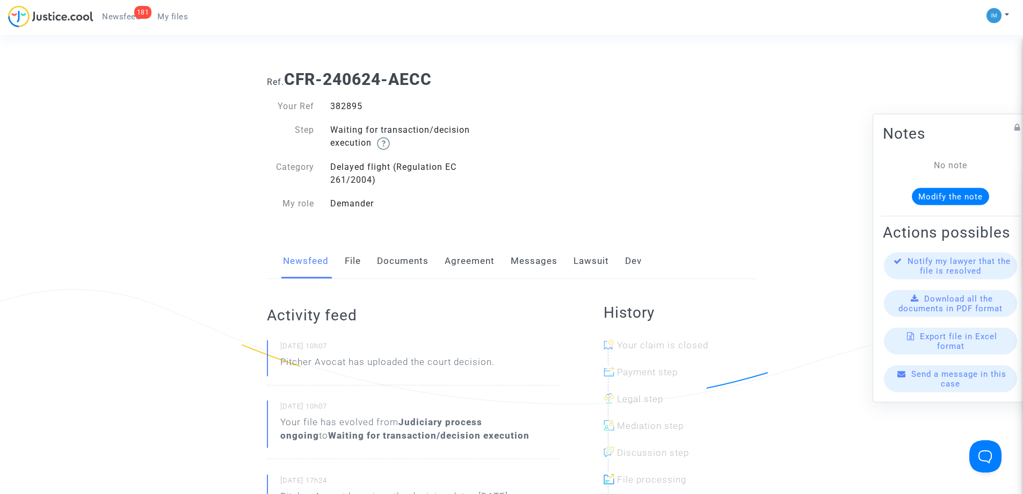
click at [595, 269] on link "Lawsuit" at bounding box center [591, 260] width 35 height 35
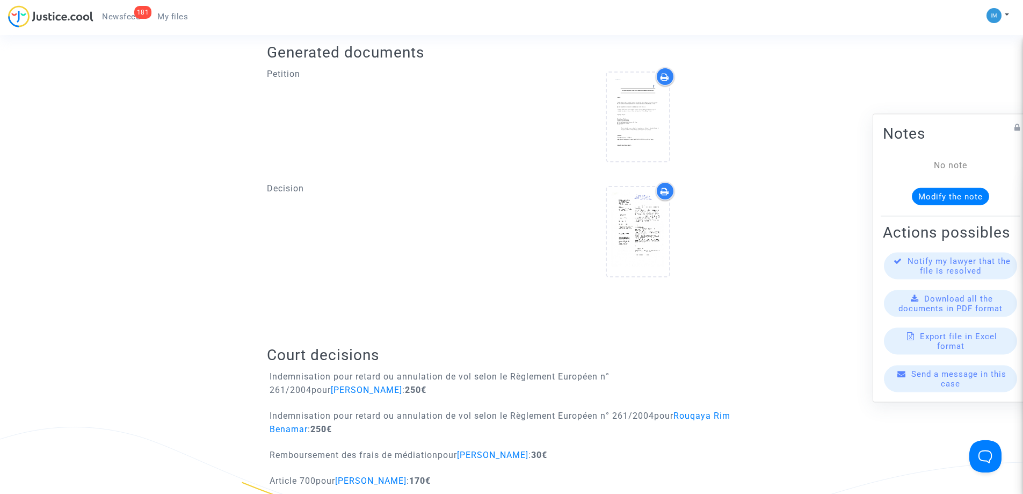
scroll to position [576, 0]
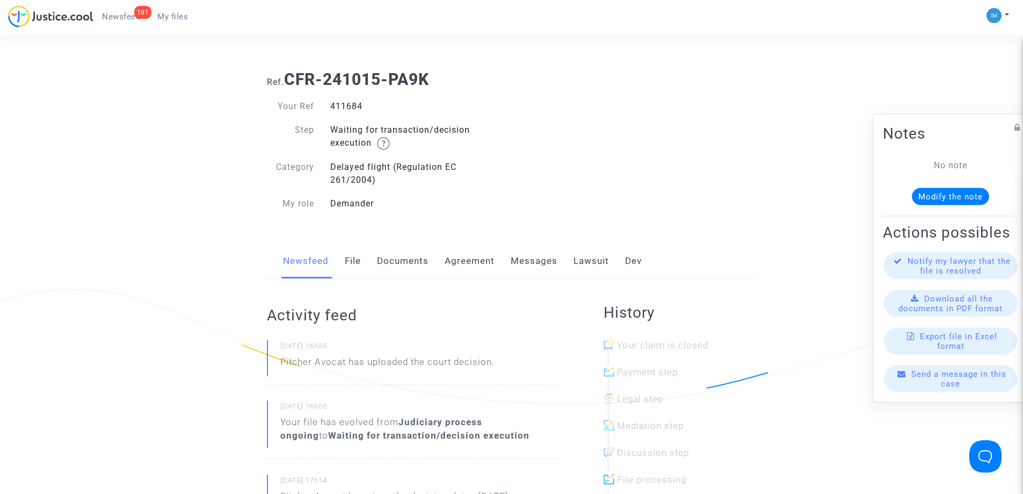
click at [588, 260] on link "Lawsuit" at bounding box center [591, 260] width 35 height 35
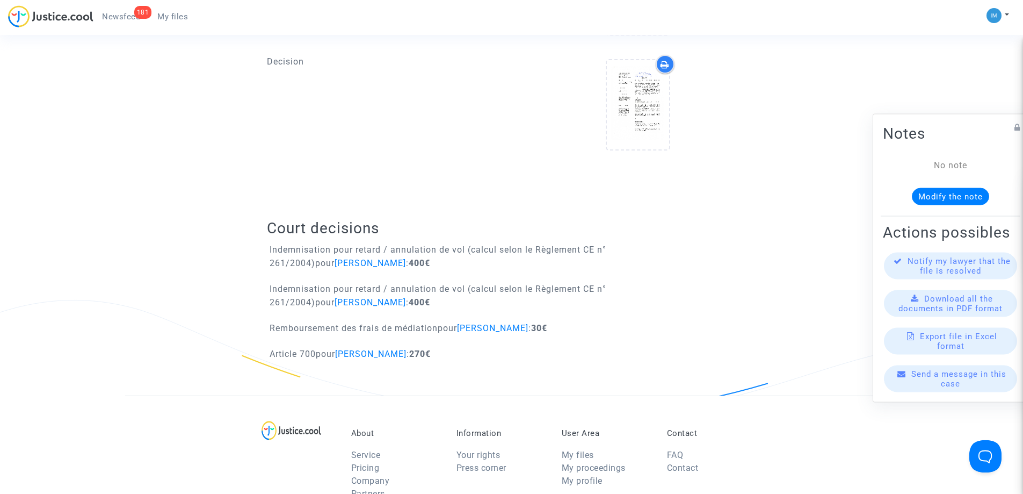
scroll to position [560, 0]
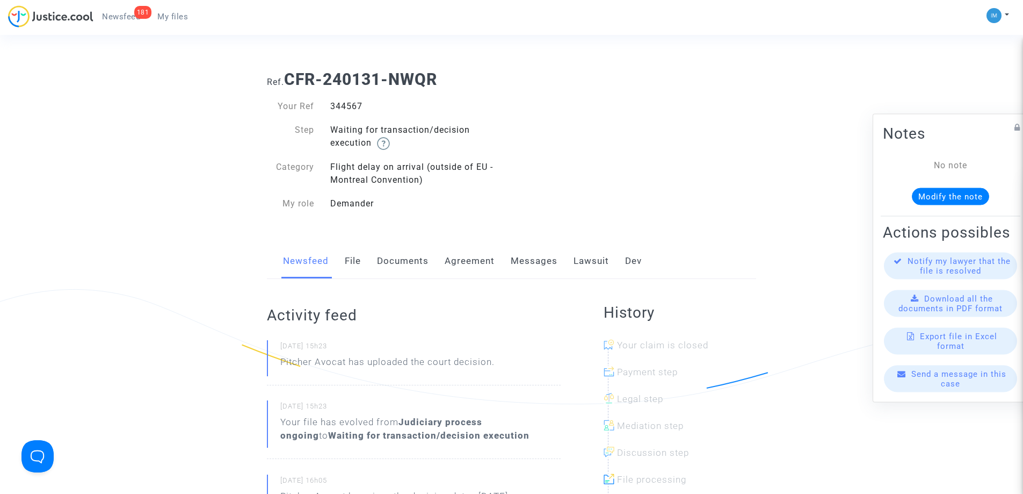
click at [577, 263] on link "Lawsuit" at bounding box center [591, 260] width 35 height 35
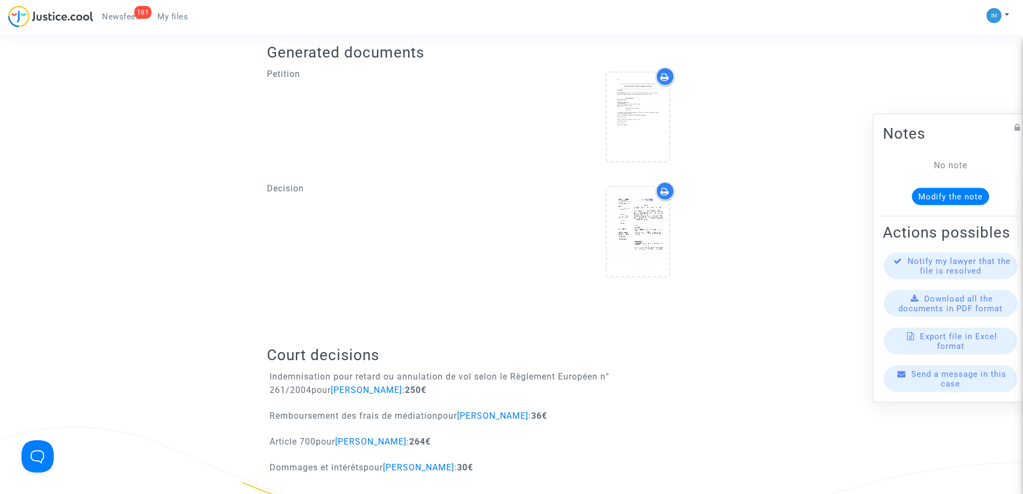
scroll to position [478, 0]
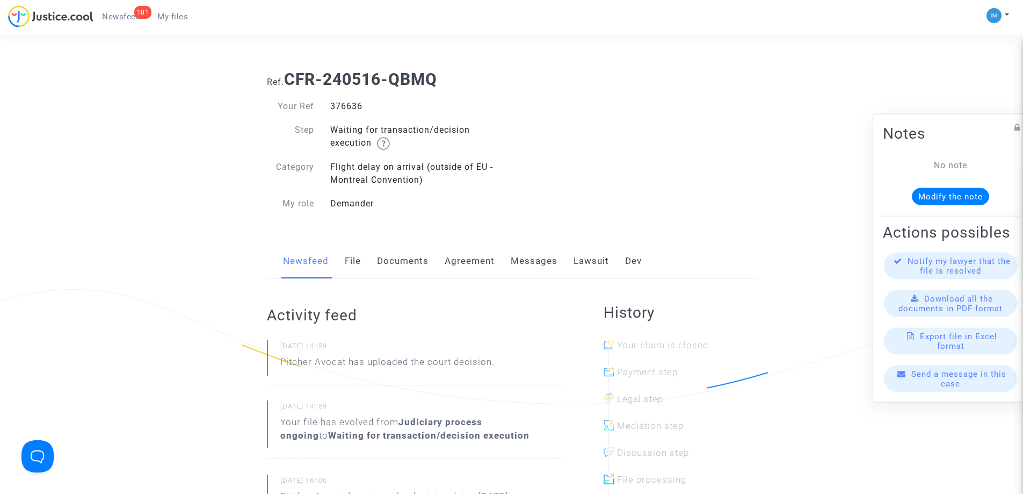
click at [574, 267] on link "Lawsuit" at bounding box center [591, 260] width 35 height 35
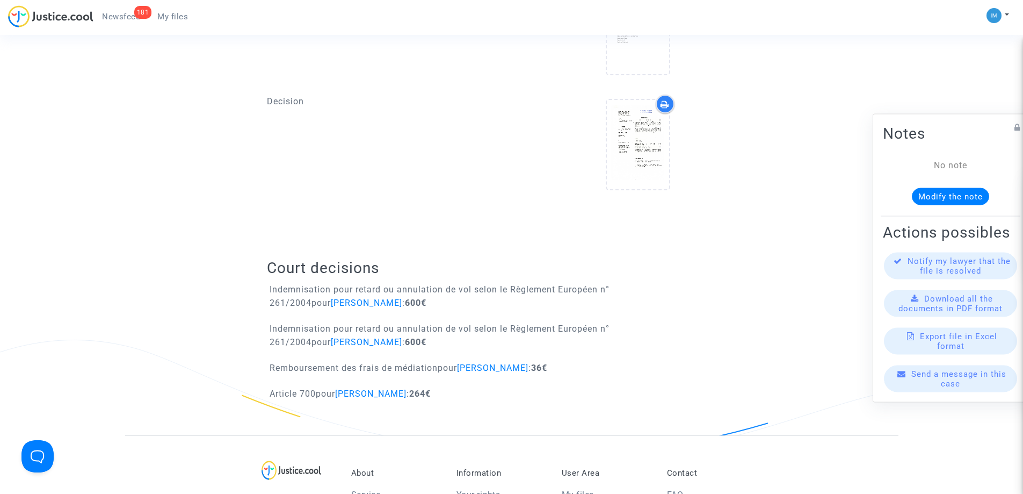
scroll to position [525, 0]
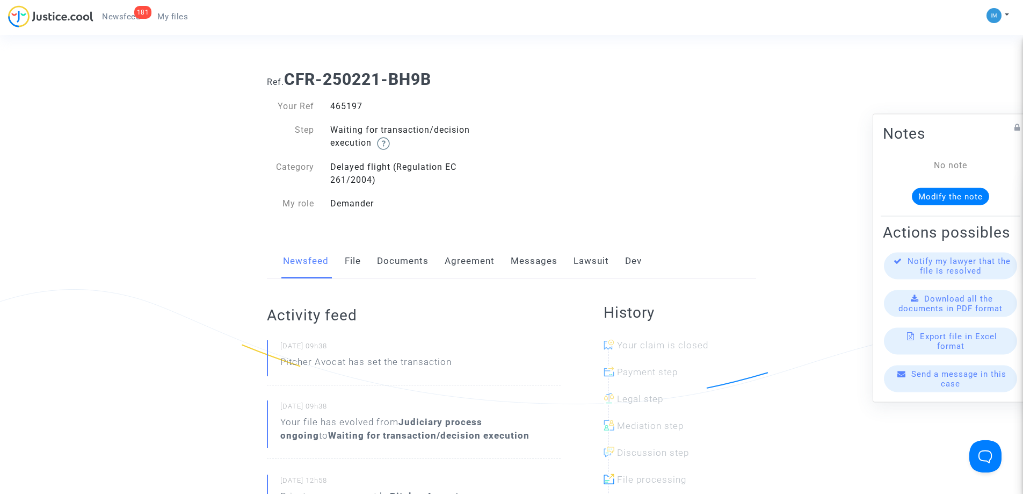
click at [581, 254] on link "Lawsuit" at bounding box center [591, 260] width 35 height 35
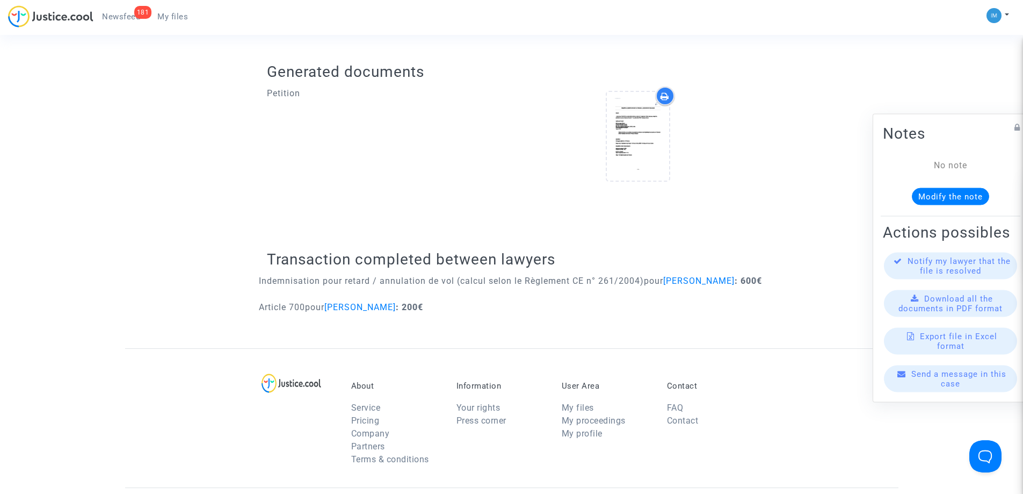
scroll to position [378, 0]
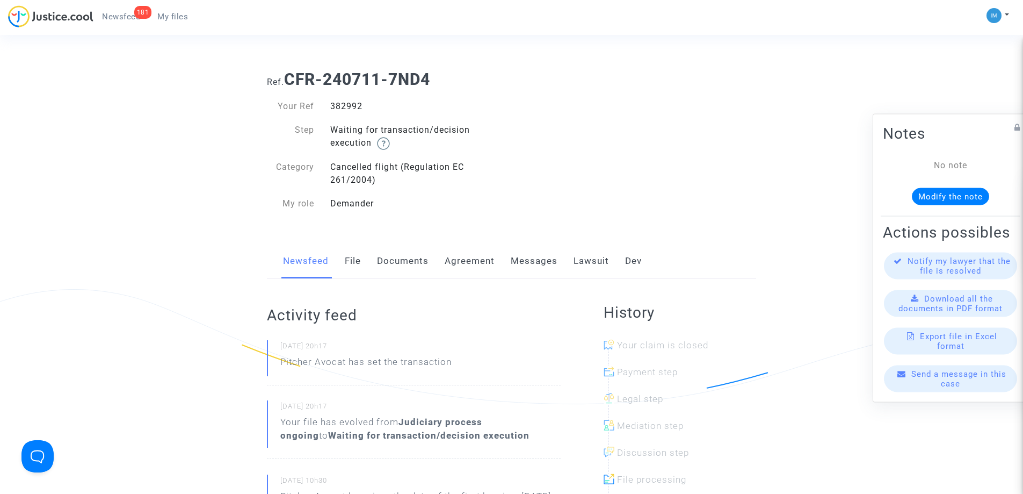
click at [589, 257] on link "Lawsuit" at bounding box center [591, 260] width 35 height 35
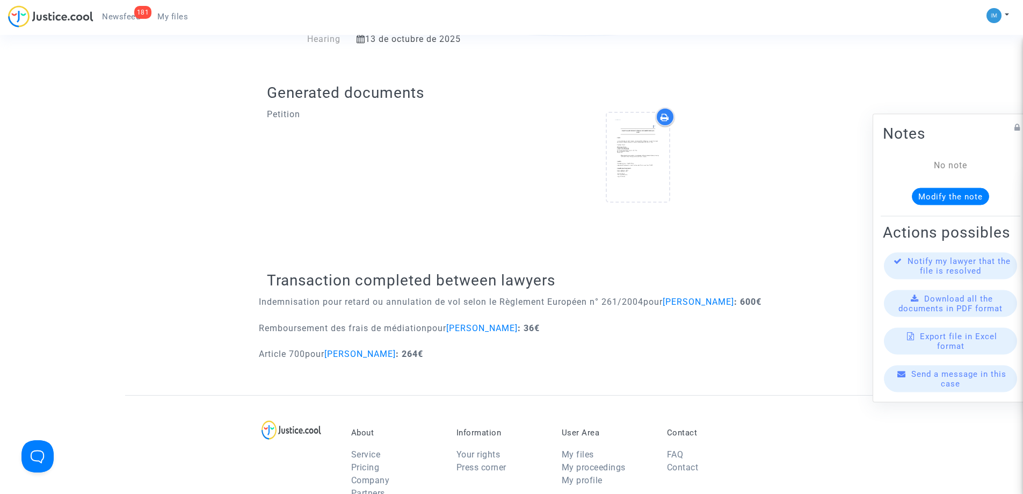
scroll to position [367, 0]
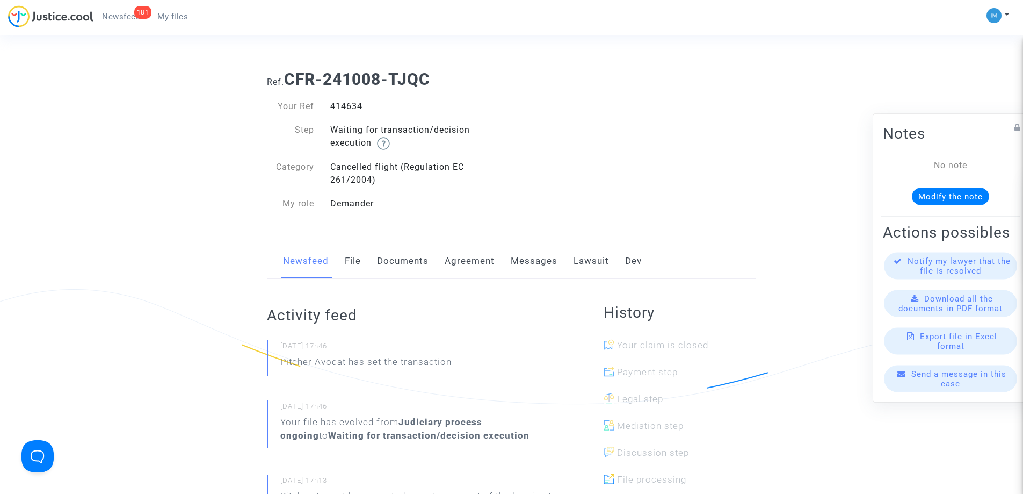
click at [592, 258] on link "Lawsuit" at bounding box center [591, 260] width 35 height 35
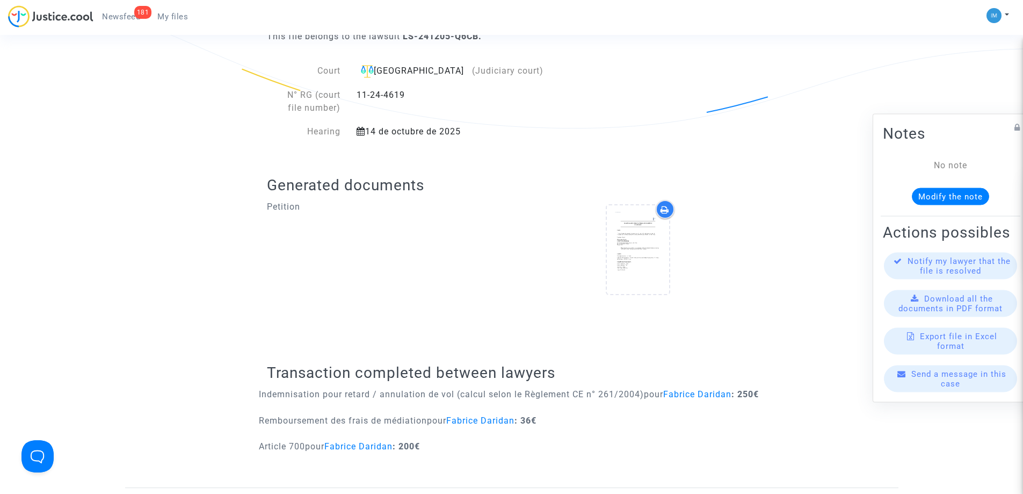
scroll to position [397, 0]
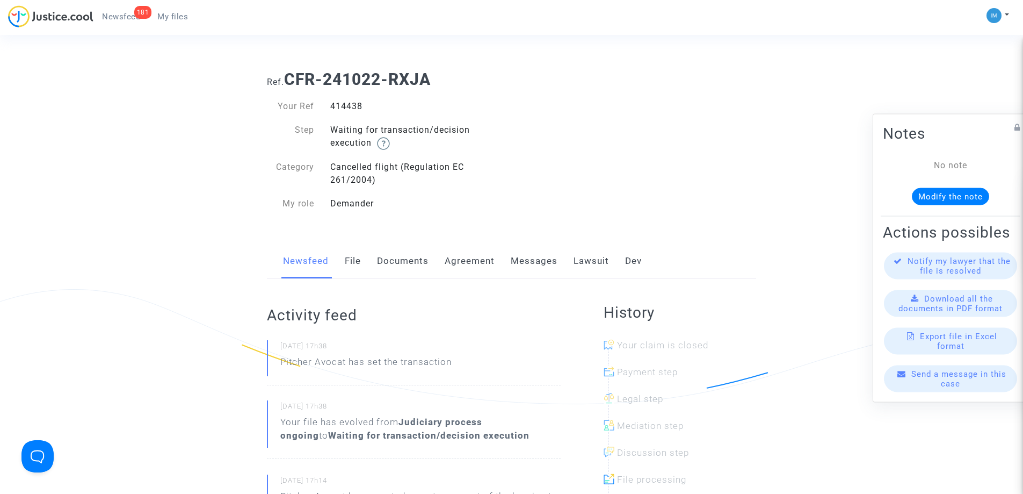
click at [583, 262] on link "Lawsuit" at bounding box center [591, 260] width 35 height 35
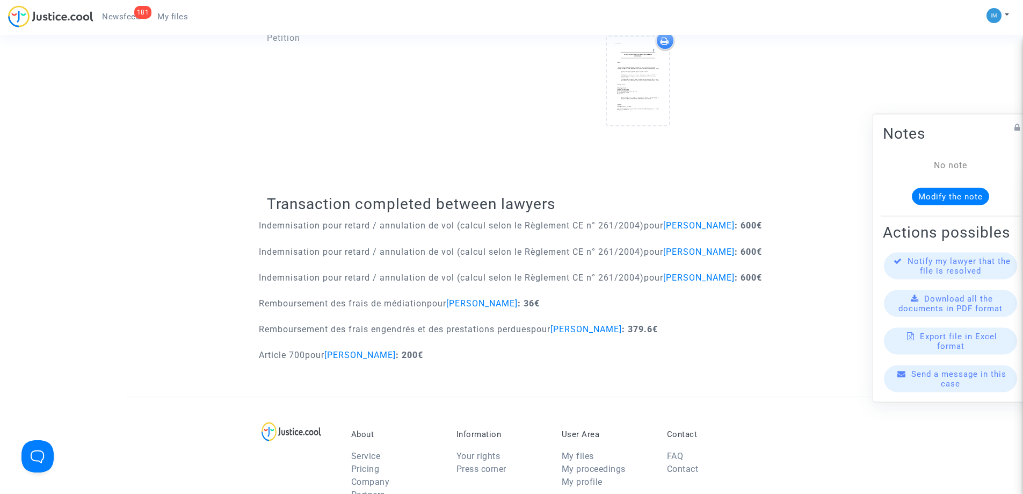
scroll to position [457, 0]
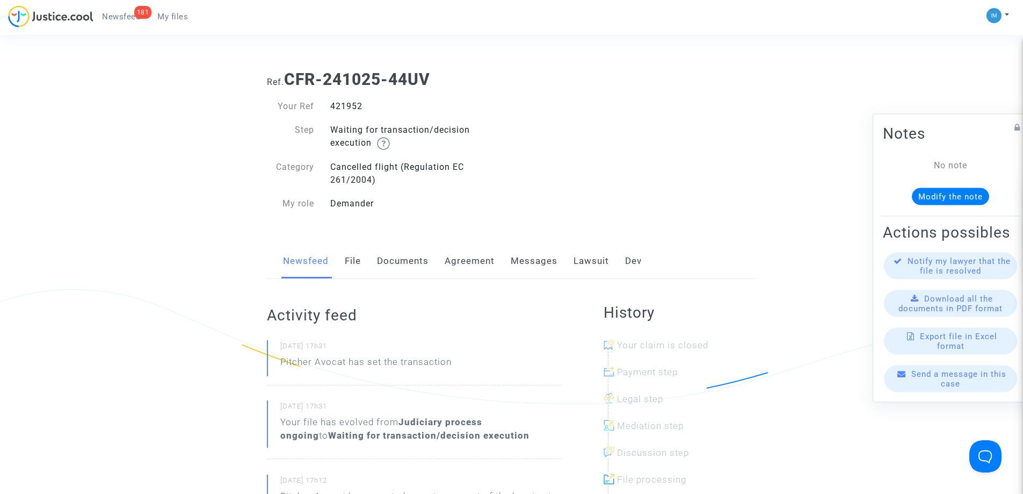
click at [587, 253] on link "Lawsuit" at bounding box center [591, 260] width 35 height 35
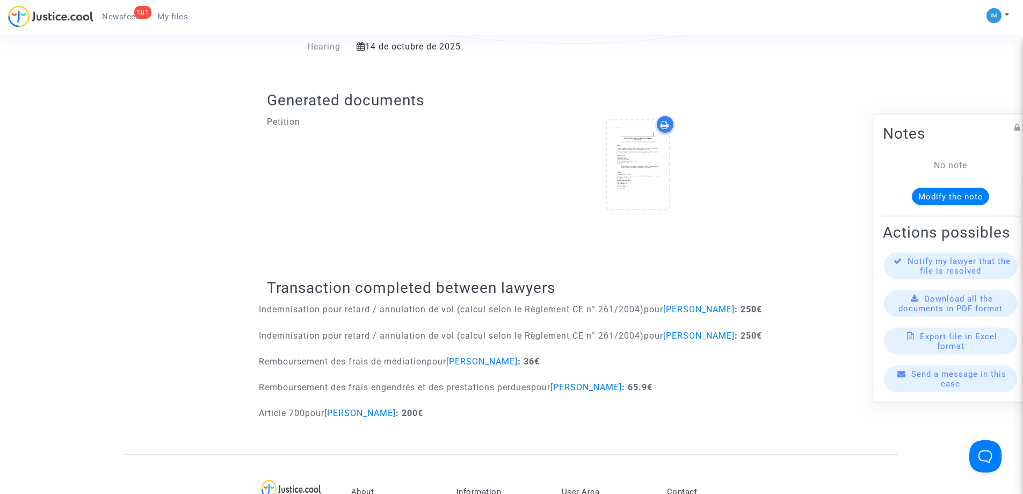
scroll to position [407, 0]
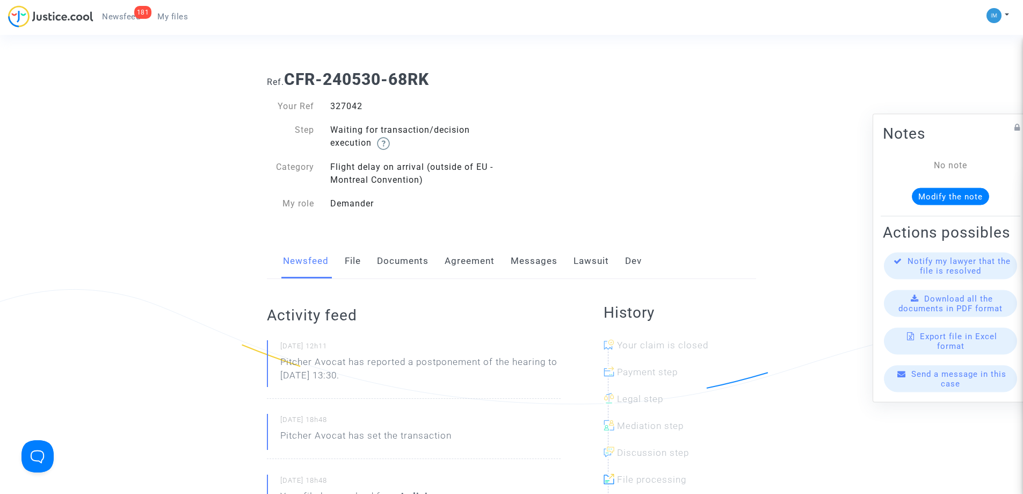
click at [584, 259] on link "Lawsuit" at bounding box center [591, 260] width 35 height 35
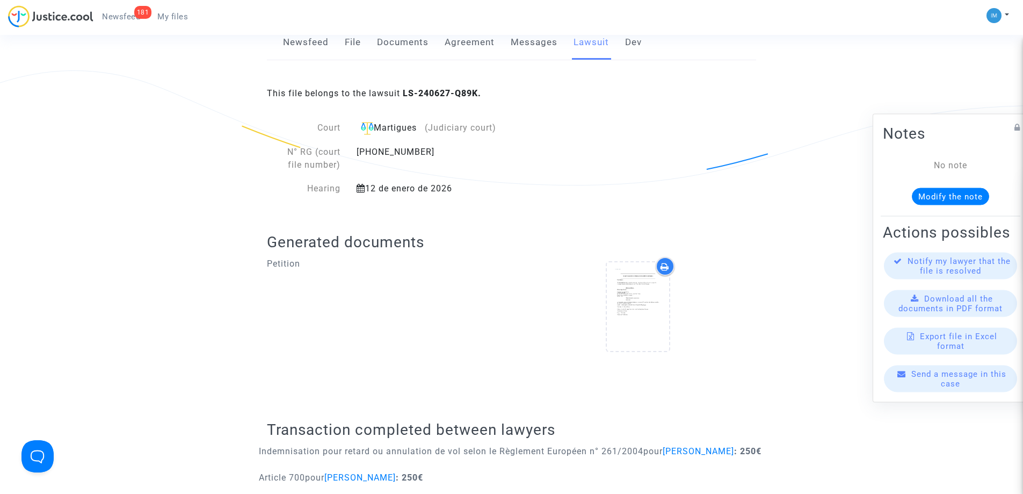
scroll to position [414, 0]
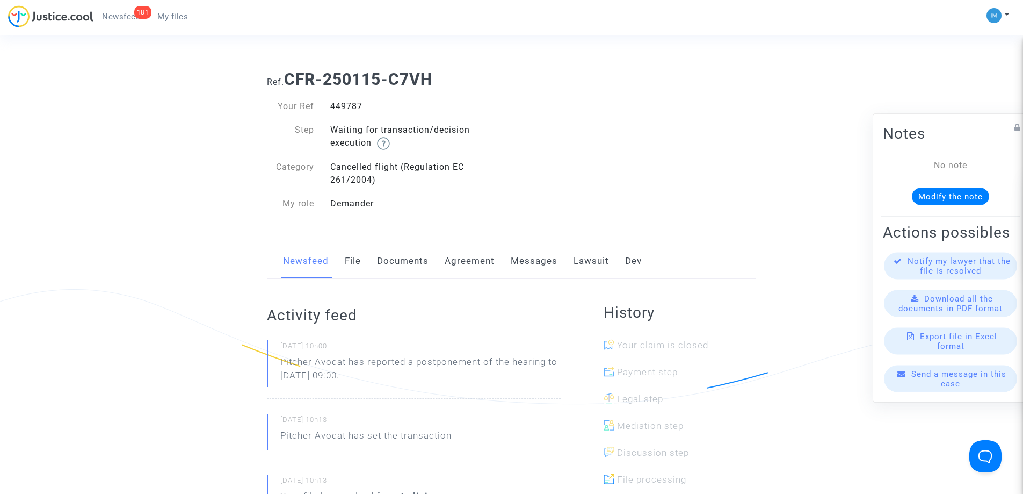
click at [583, 261] on link "Lawsuit" at bounding box center [591, 260] width 35 height 35
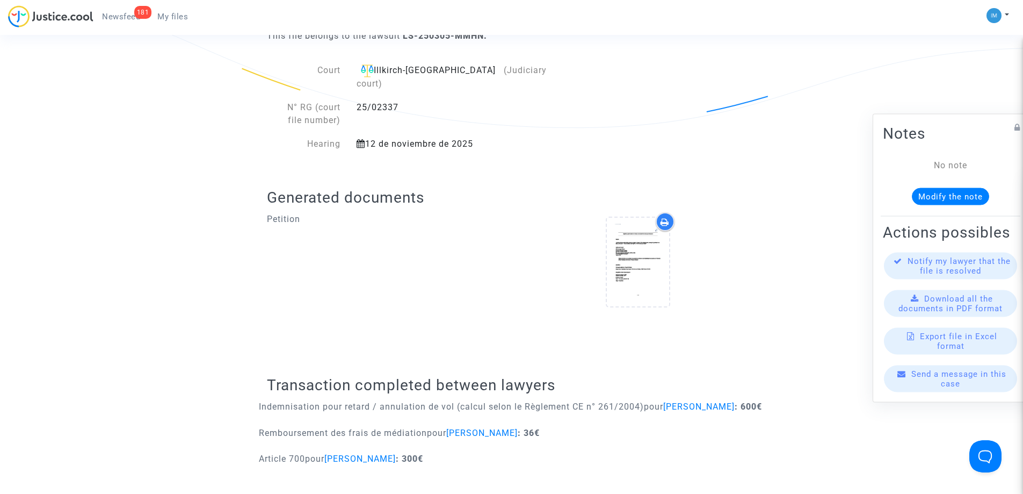
scroll to position [324, 0]
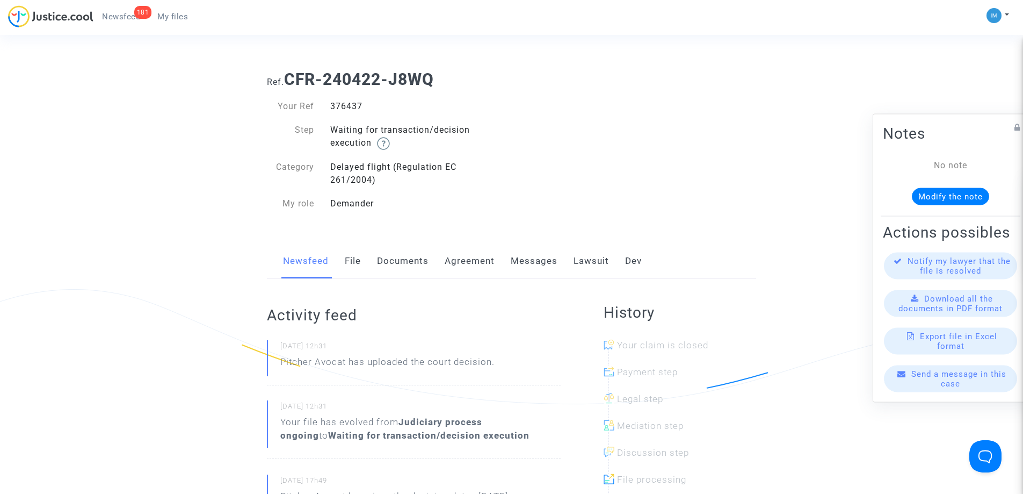
click at [595, 256] on link "Lawsuit" at bounding box center [591, 260] width 35 height 35
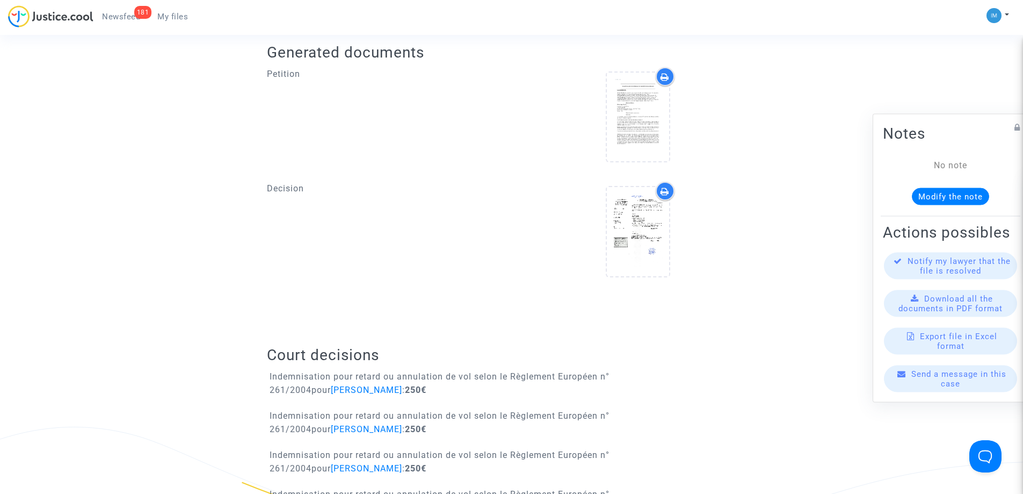
scroll to position [623, 0]
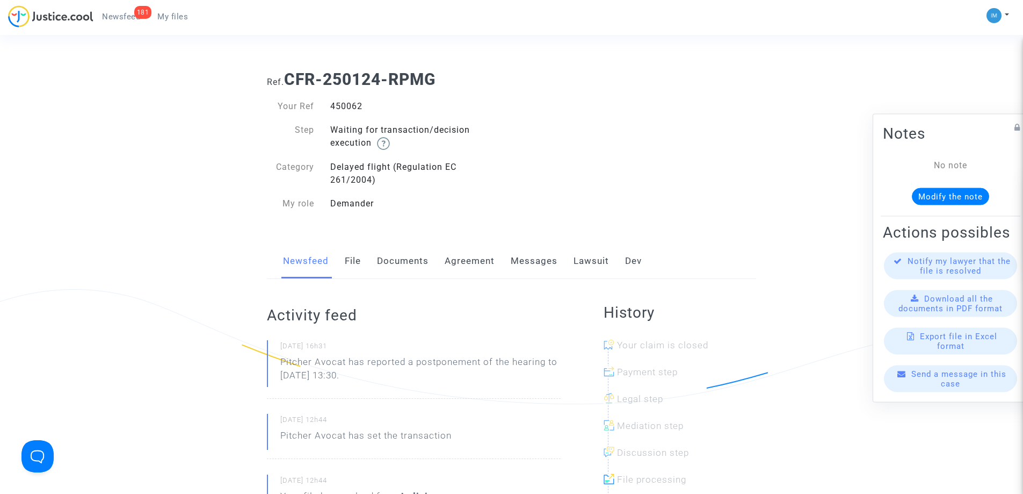
click at [568, 251] on div "Newsfeed File Documents Agreement Messages Lawsuit Dev" at bounding box center [511, 261] width 489 height 36
drag, startPoint x: 576, startPoint y: 264, endPoint x: 585, endPoint y: 272, distance: 12.2
click at [576, 264] on link "Lawsuit" at bounding box center [591, 260] width 35 height 35
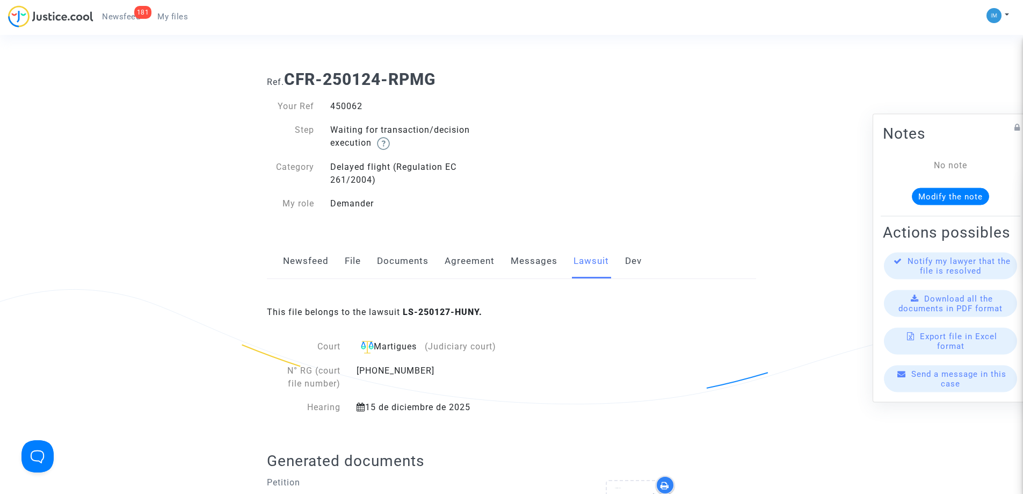
scroll to position [432, 0]
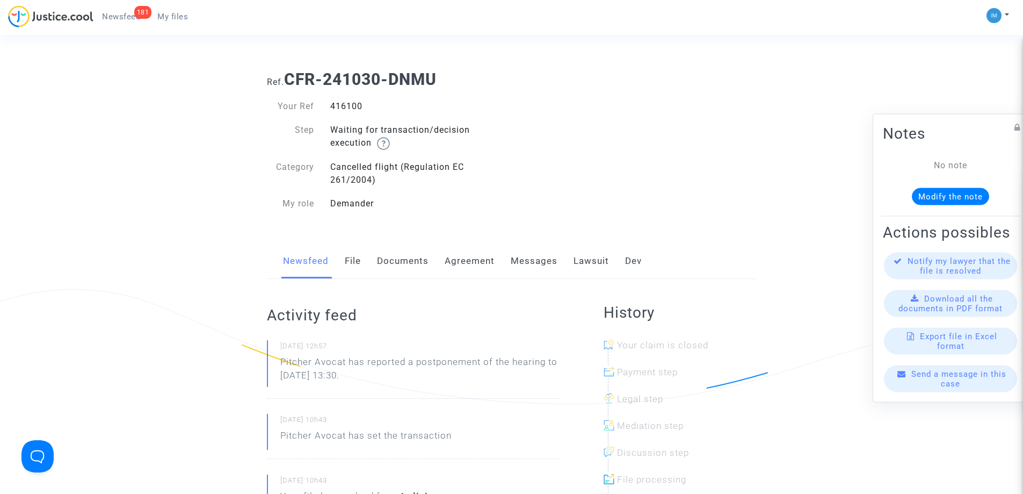
click at [579, 254] on link "Lawsuit" at bounding box center [591, 260] width 35 height 35
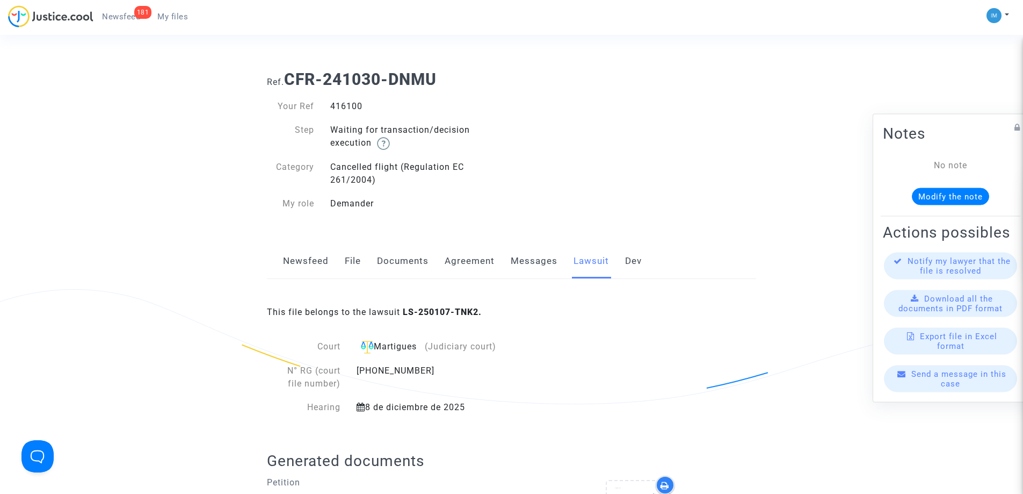
scroll to position [432, 0]
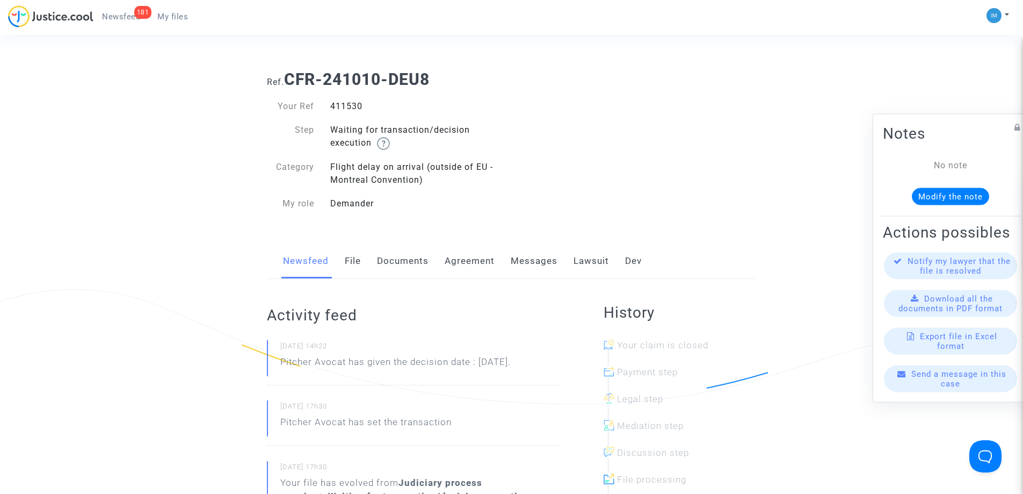
click at [580, 257] on link "Lawsuit" at bounding box center [591, 260] width 35 height 35
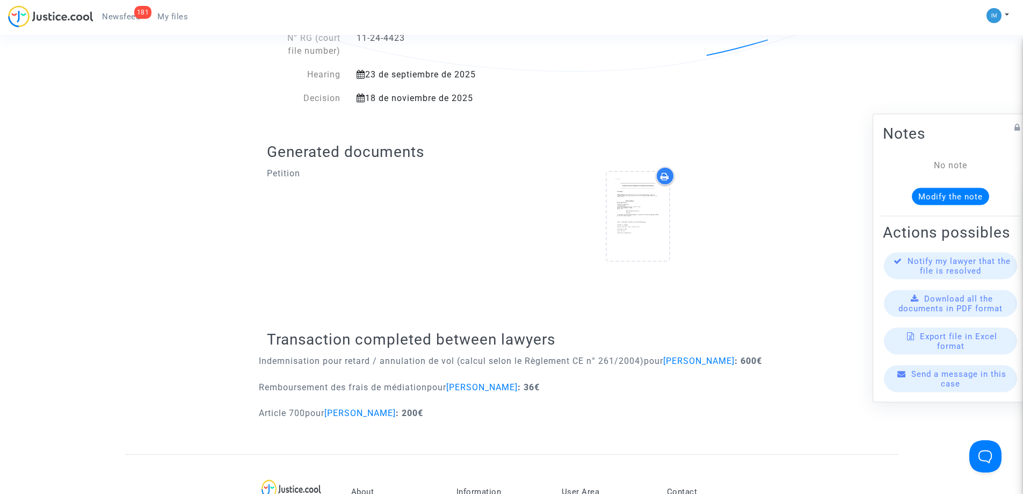
scroll to position [418, 0]
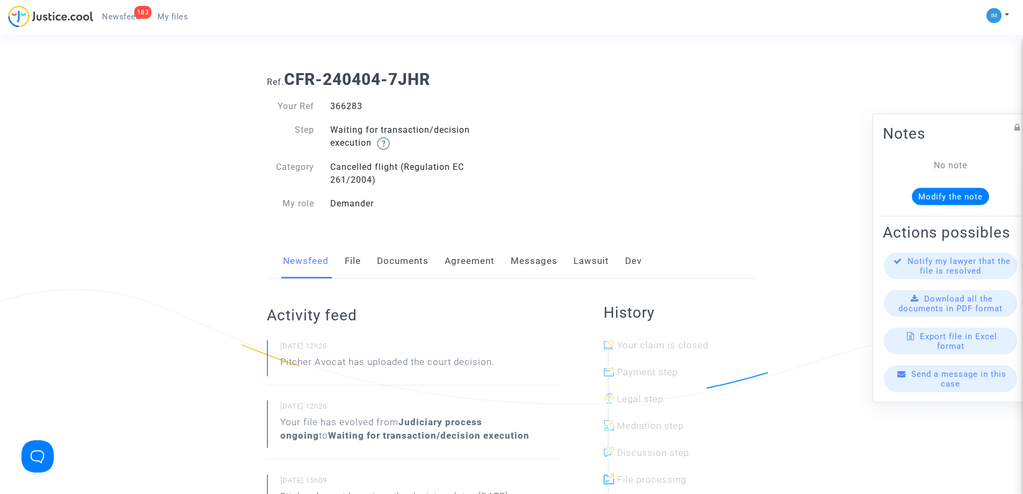
click at [600, 256] on link "Lawsuit" at bounding box center [591, 260] width 35 height 35
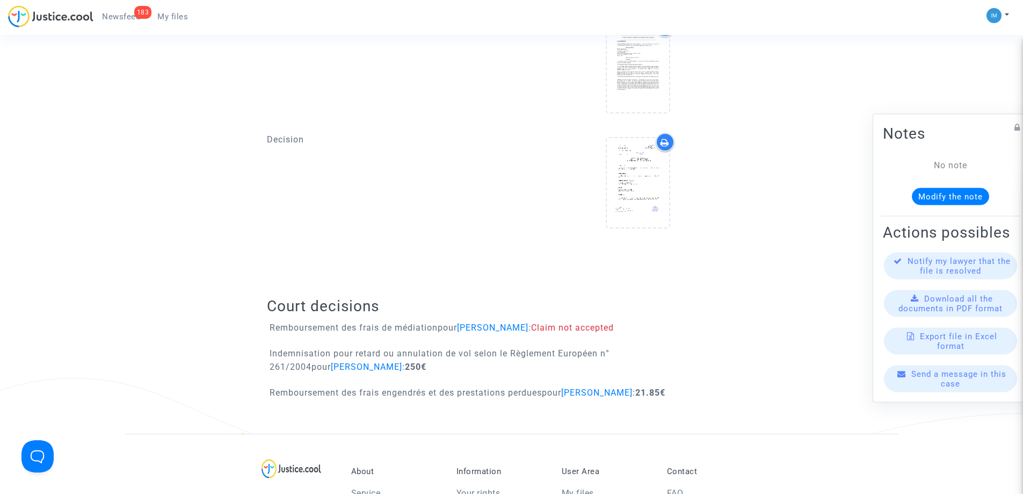
scroll to position [478, 0]
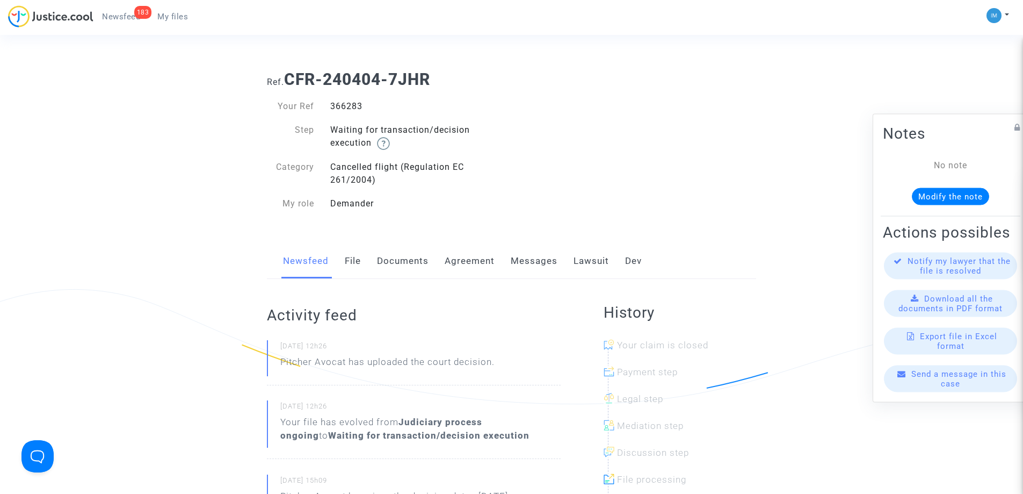
click at [581, 259] on link "Lawsuit" at bounding box center [591, 260] width 35 height 35
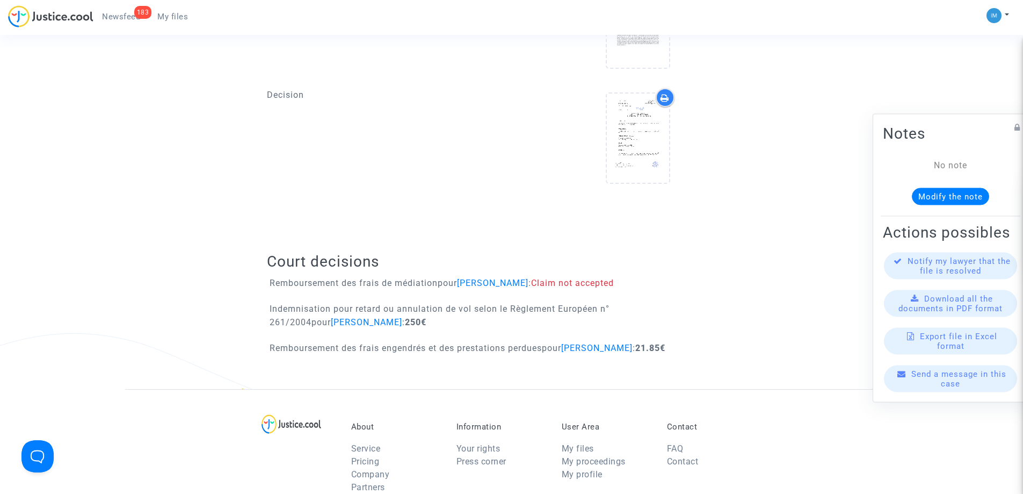
scroll to position [528, 0]
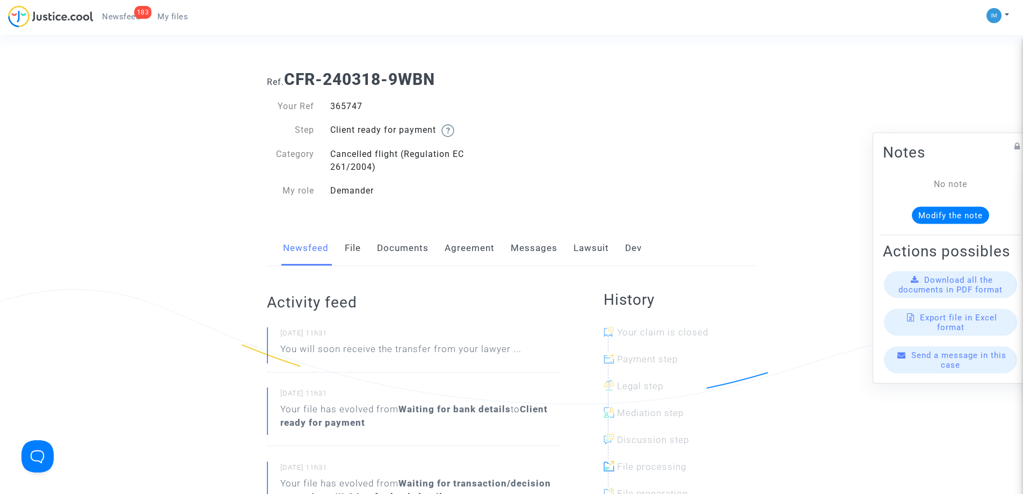
click at [590, 245] on link "Lawsuit" at bounding box center [591, 247] width 35 height 35
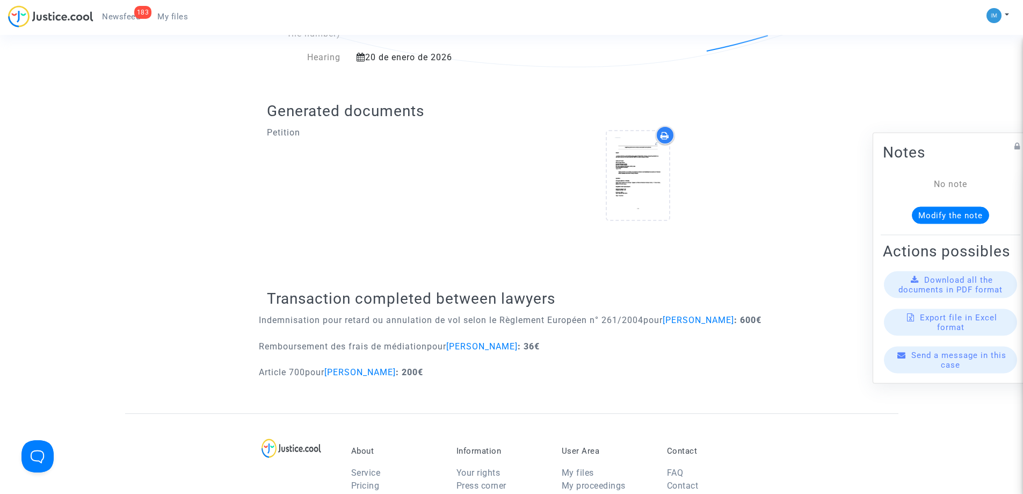
scroll to position [345, 0]
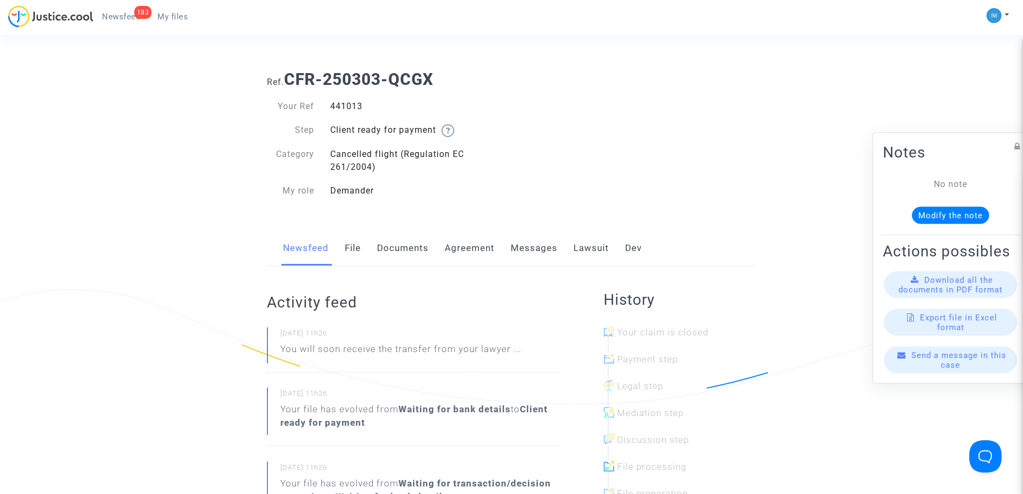
click at [589, 243] on link "Lawsuit" at bounding box center [591, 247] width 35 height 35
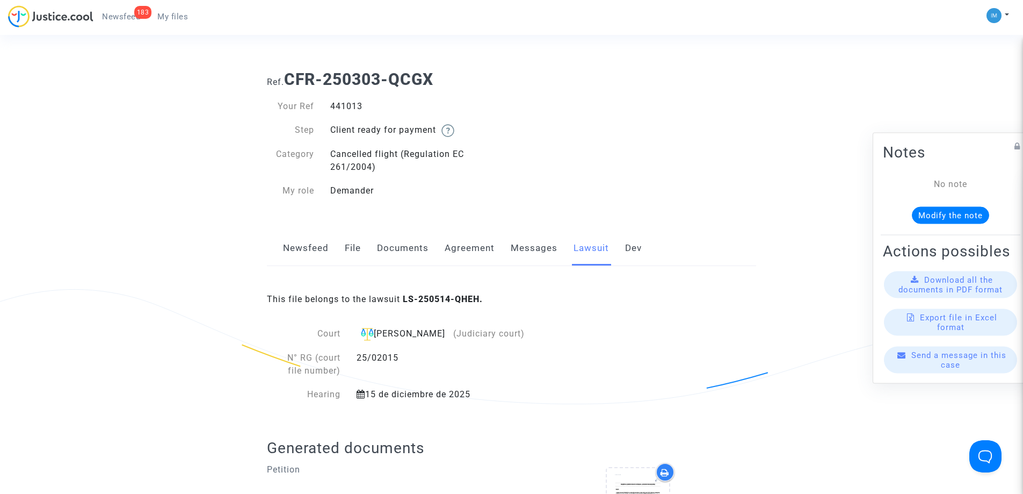
scroll to position [432, 0]
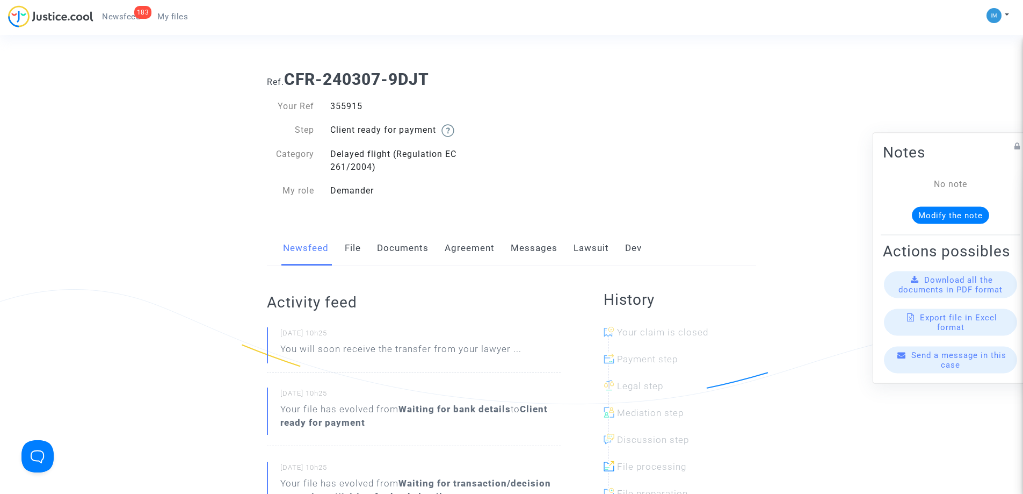
click at [581, 254] on link "Lawsuit" at bounding box center [591, 247] width 35 height 35
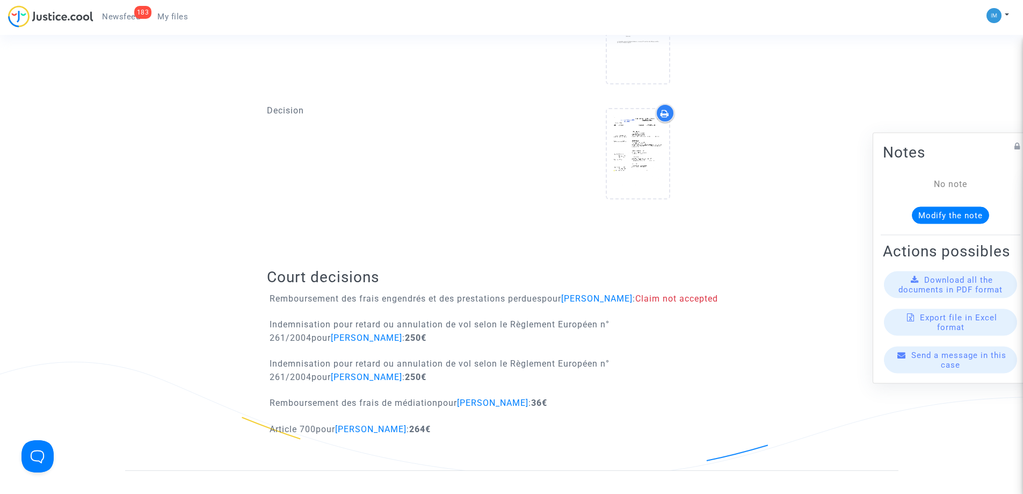
scroll to position [498, 0]
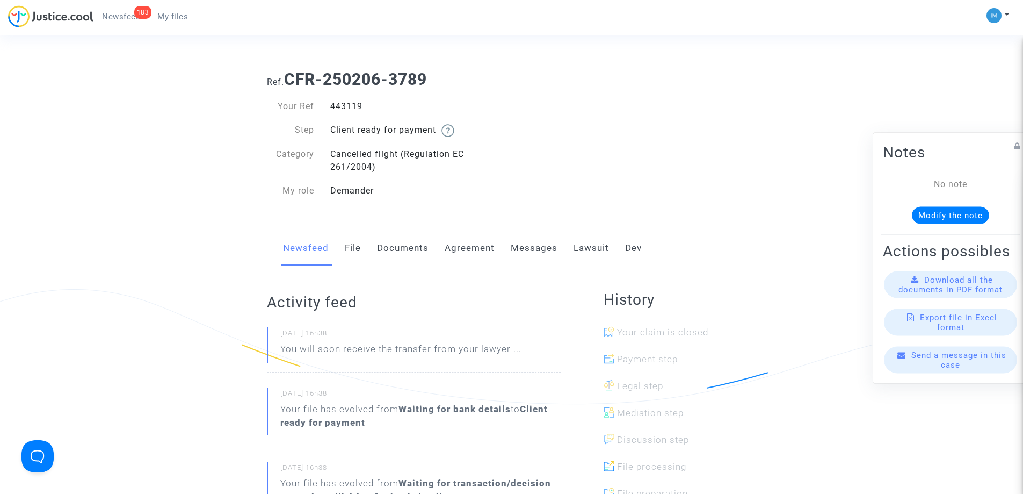
click at [596, 239] on link "Lawsuit" at bounding box center [591, 247] width 35 height 35
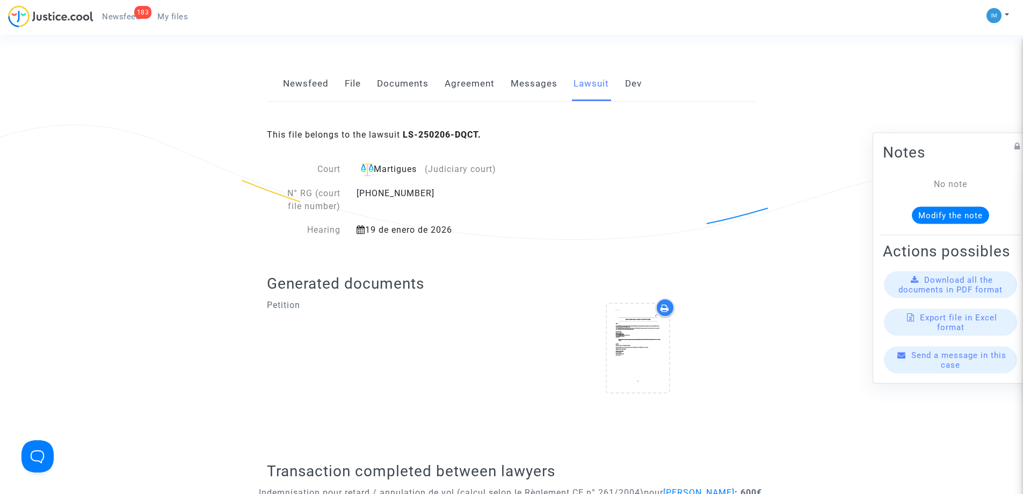
scroll to position [404, 0]
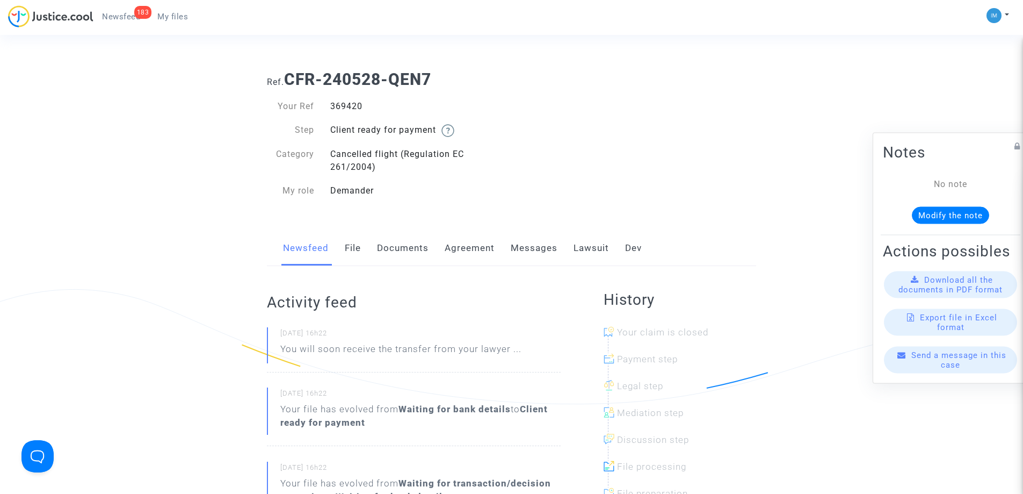
click at [597, 250] on link "Lawsuit" at bounding box center [591, 247] width 35 height 35
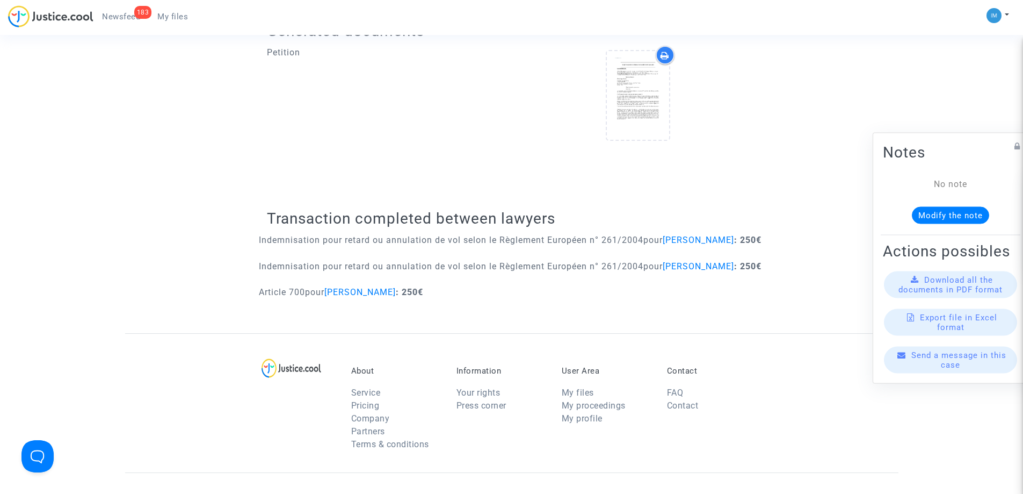
scroll to position [425, 0]
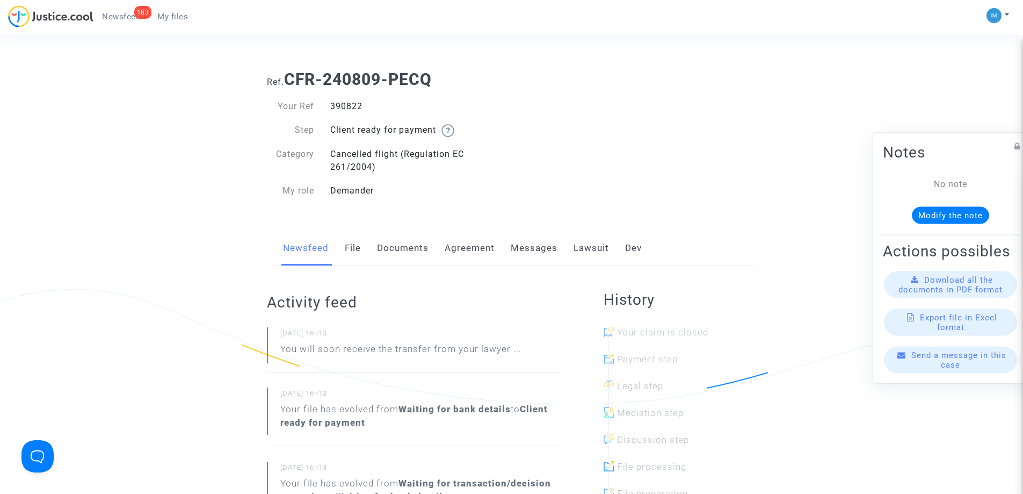
click at [594, 249] on link "Lawsuit" at bounding box center [591, 247] width 35 height 35
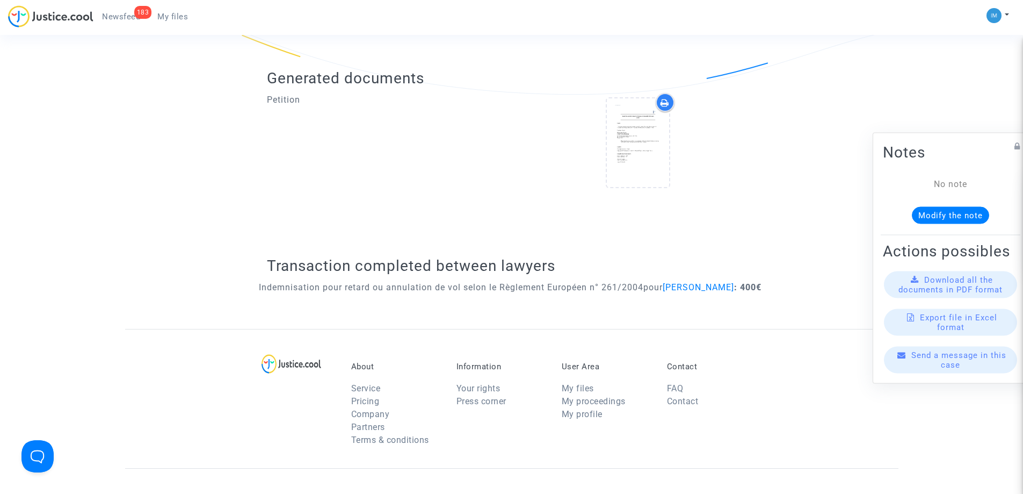
scroll to position [324, 0]
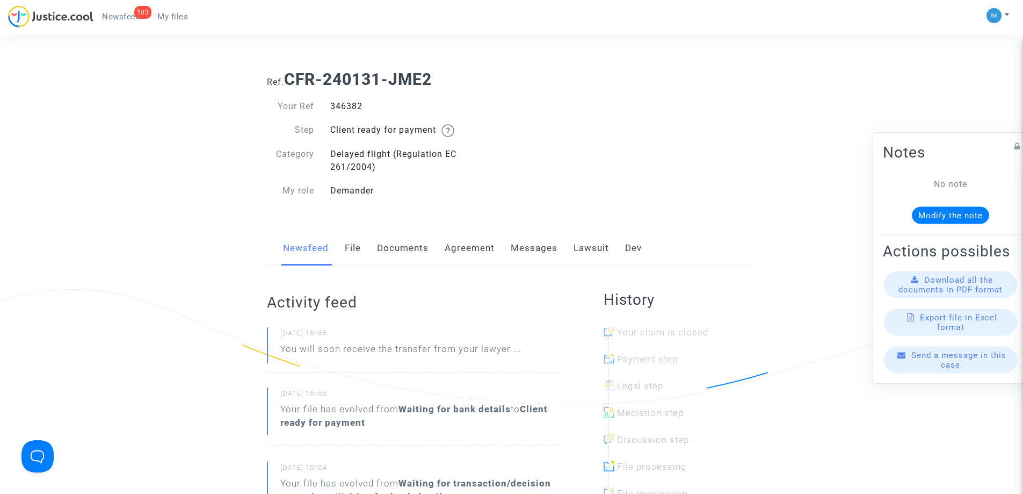
click at [590, 250] on link "Lawsuit" at bounding box center [591, 247] width 35 height 35
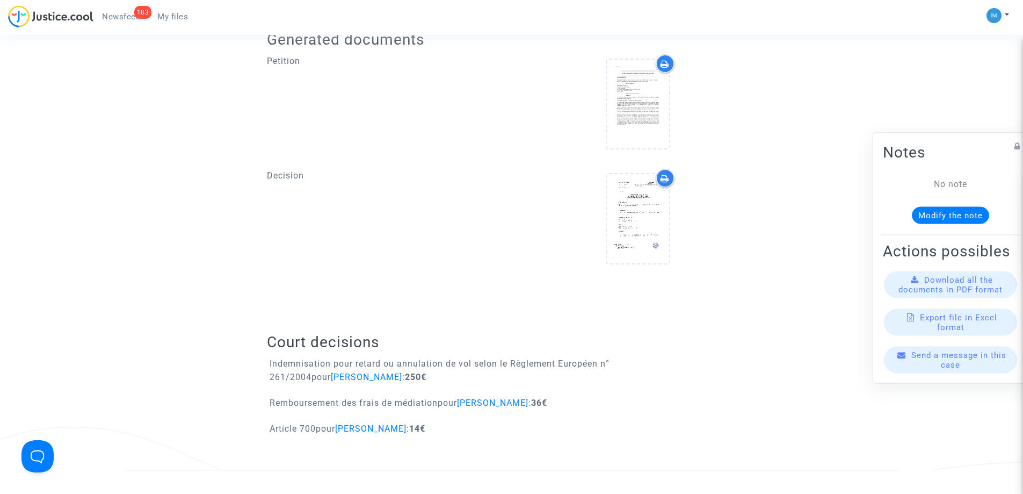
scroll to position [576, 0]
